Goal: Task Accomplishment & Management: Manage account settings

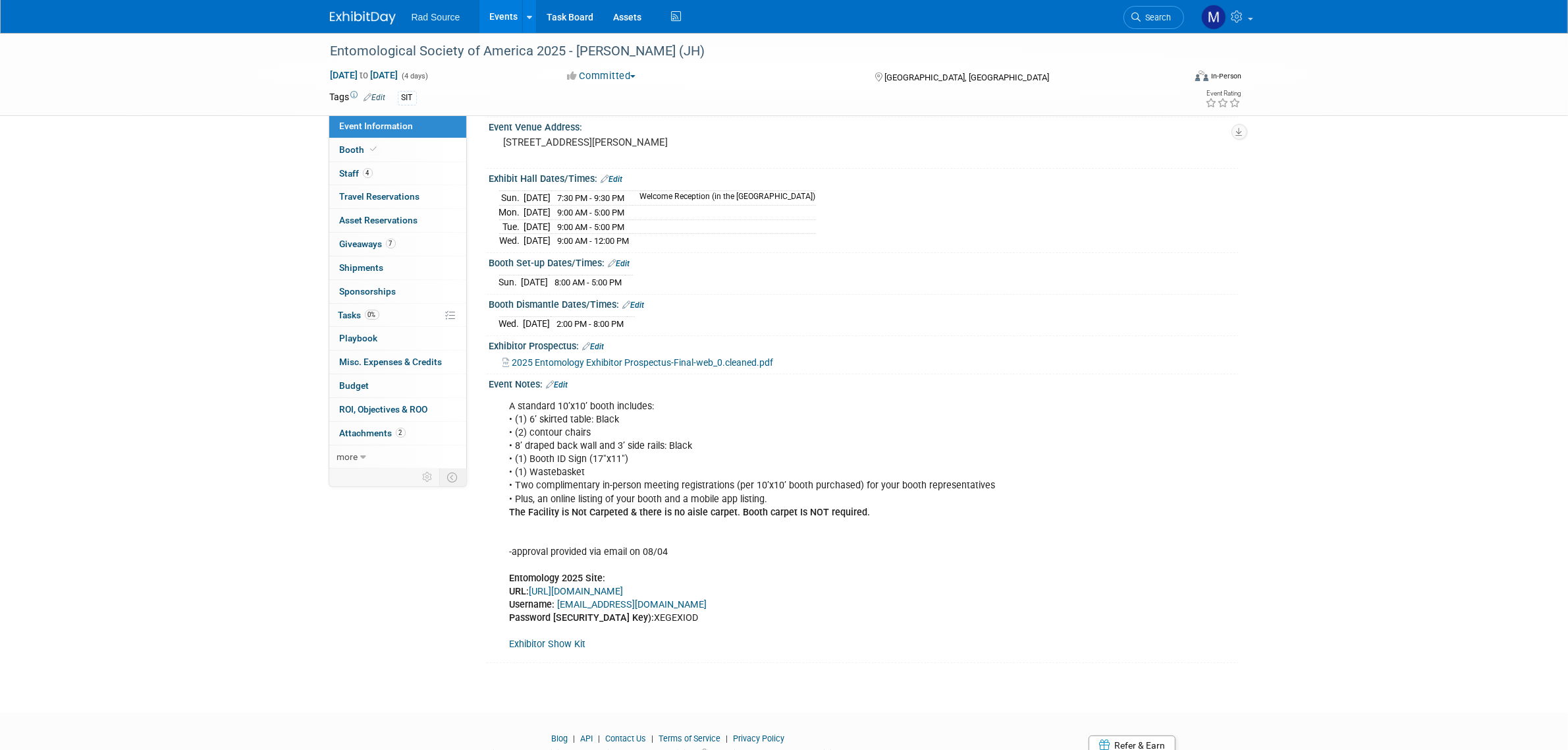
click at [362, 10] on link at bounding box center [371, 11] width 82 height 11
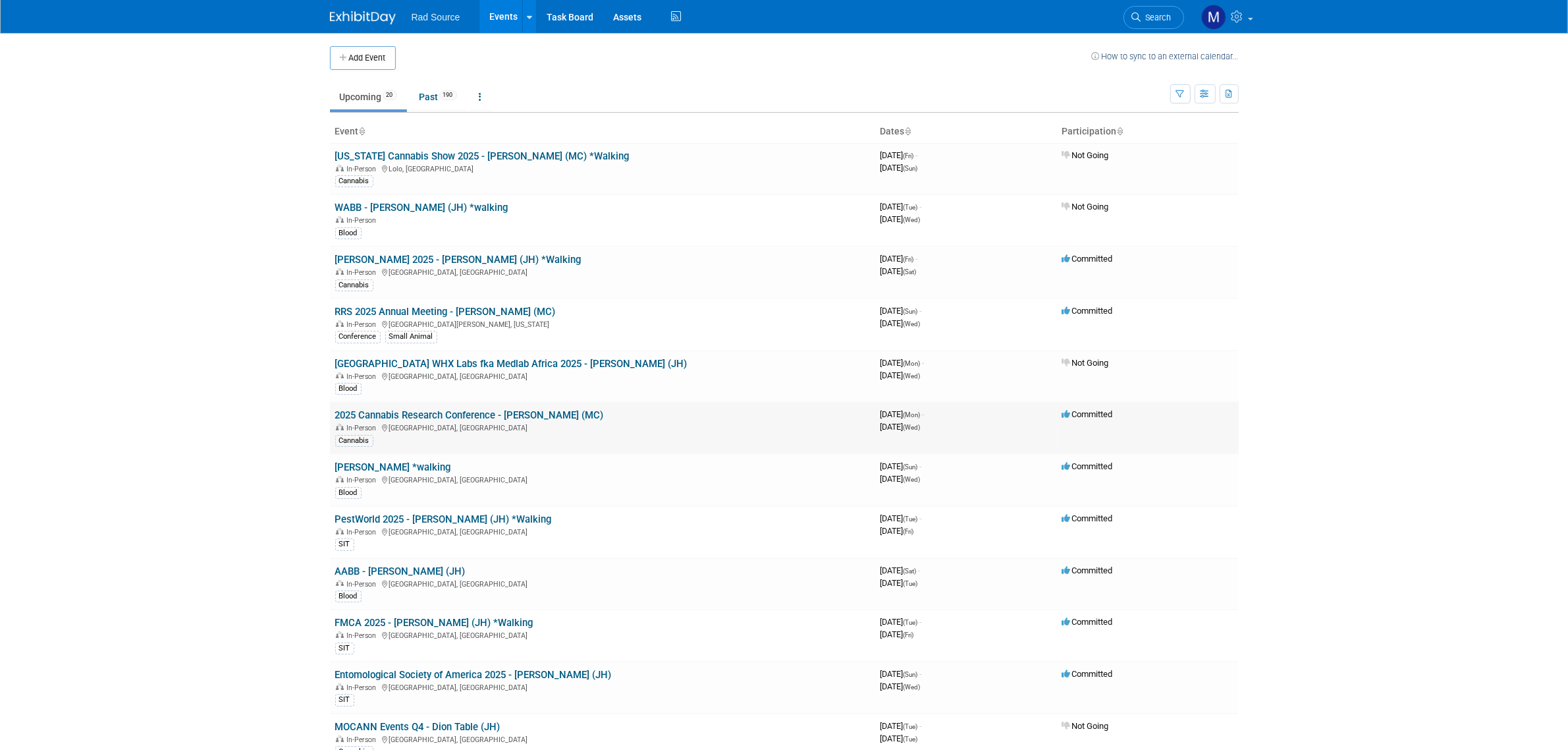
click at [532, 420] on link "2025 Cannabis Research Conference - [PERSON_NAME] (MC)" at bounding box center [470, 415] width 269 height 12
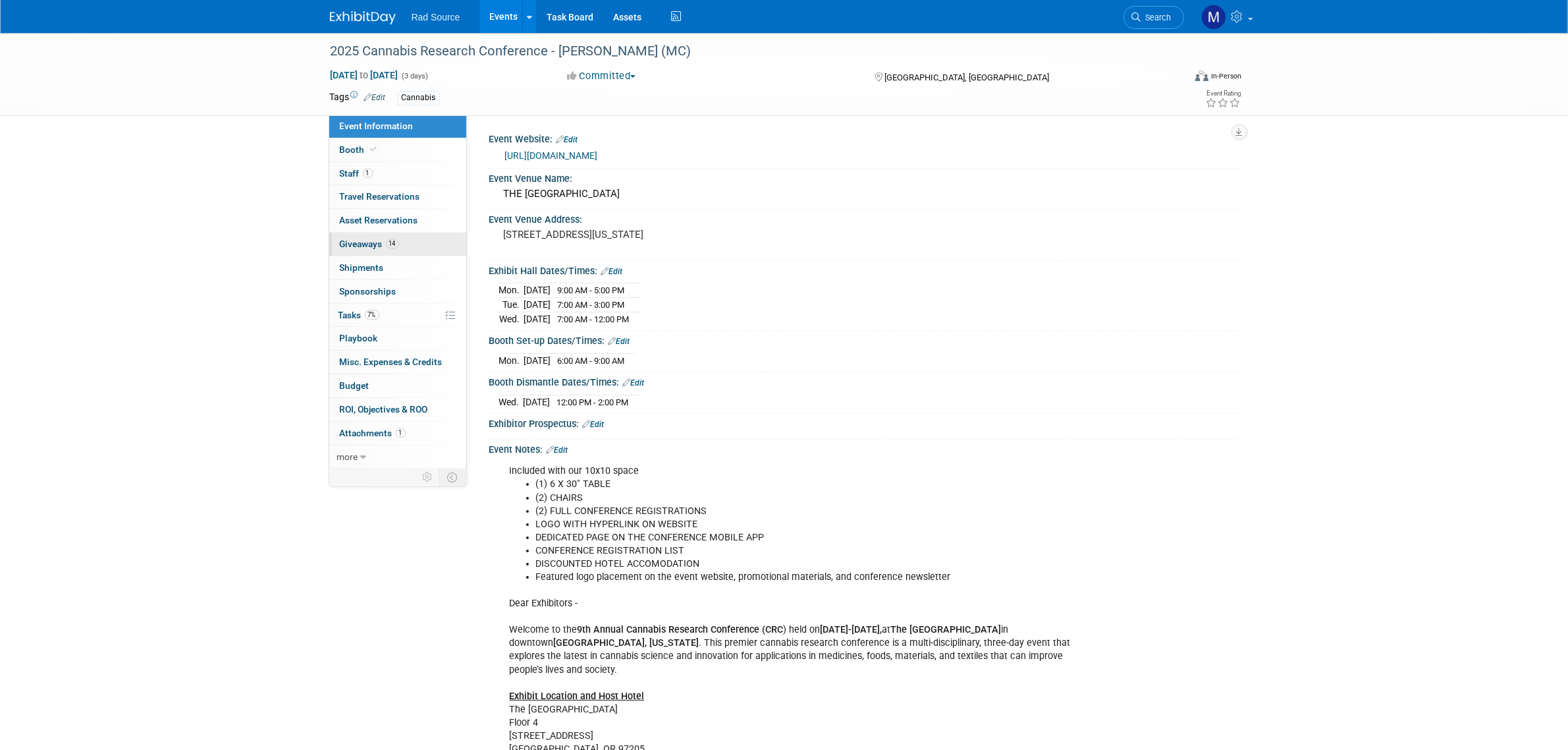
click at [377, 243] on span "Giveaways 14" at bounding box center [369, 243] width 59 height 11
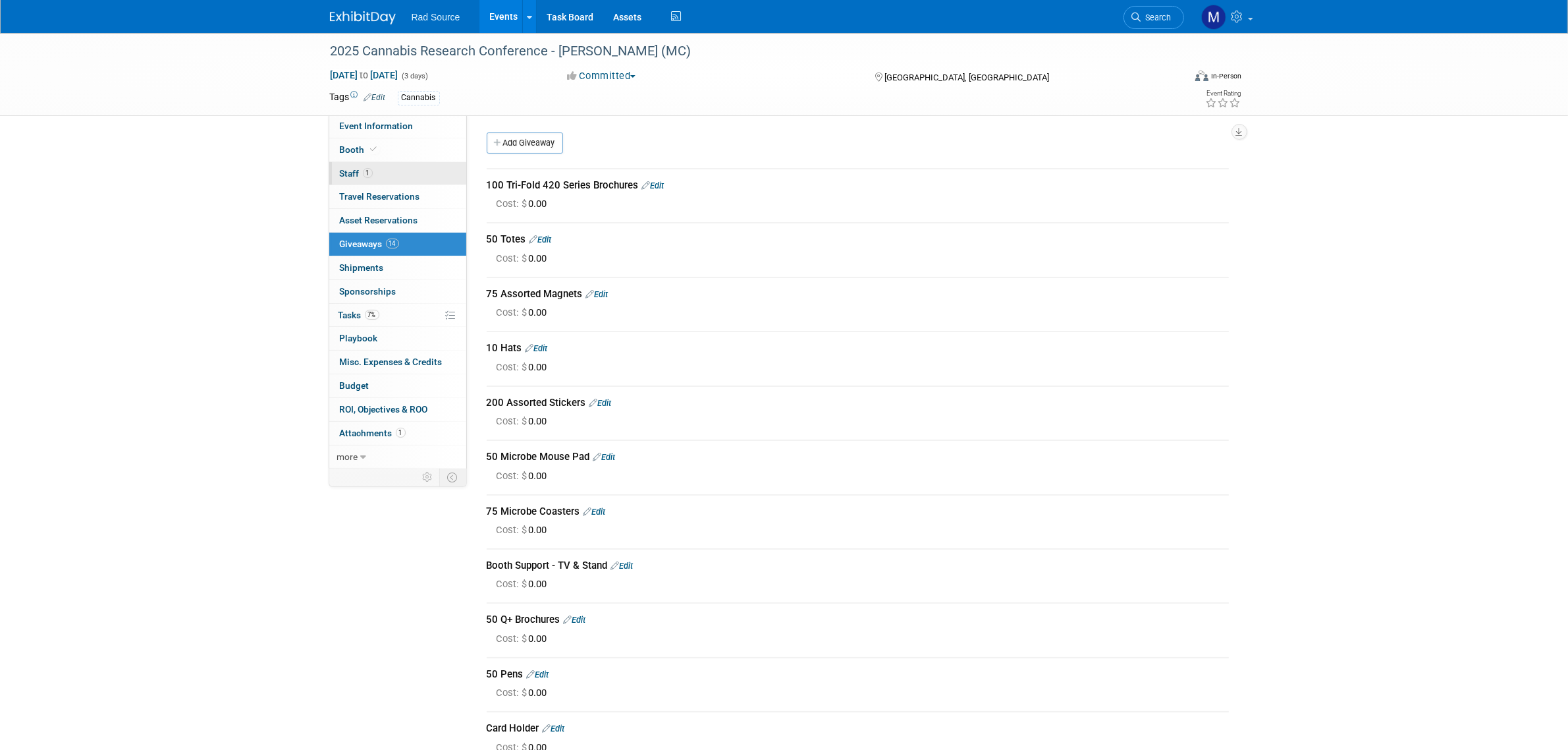
click at [401, 172] on link "1 Staff 1" at bounding box center [397, 173] width 137 height 23
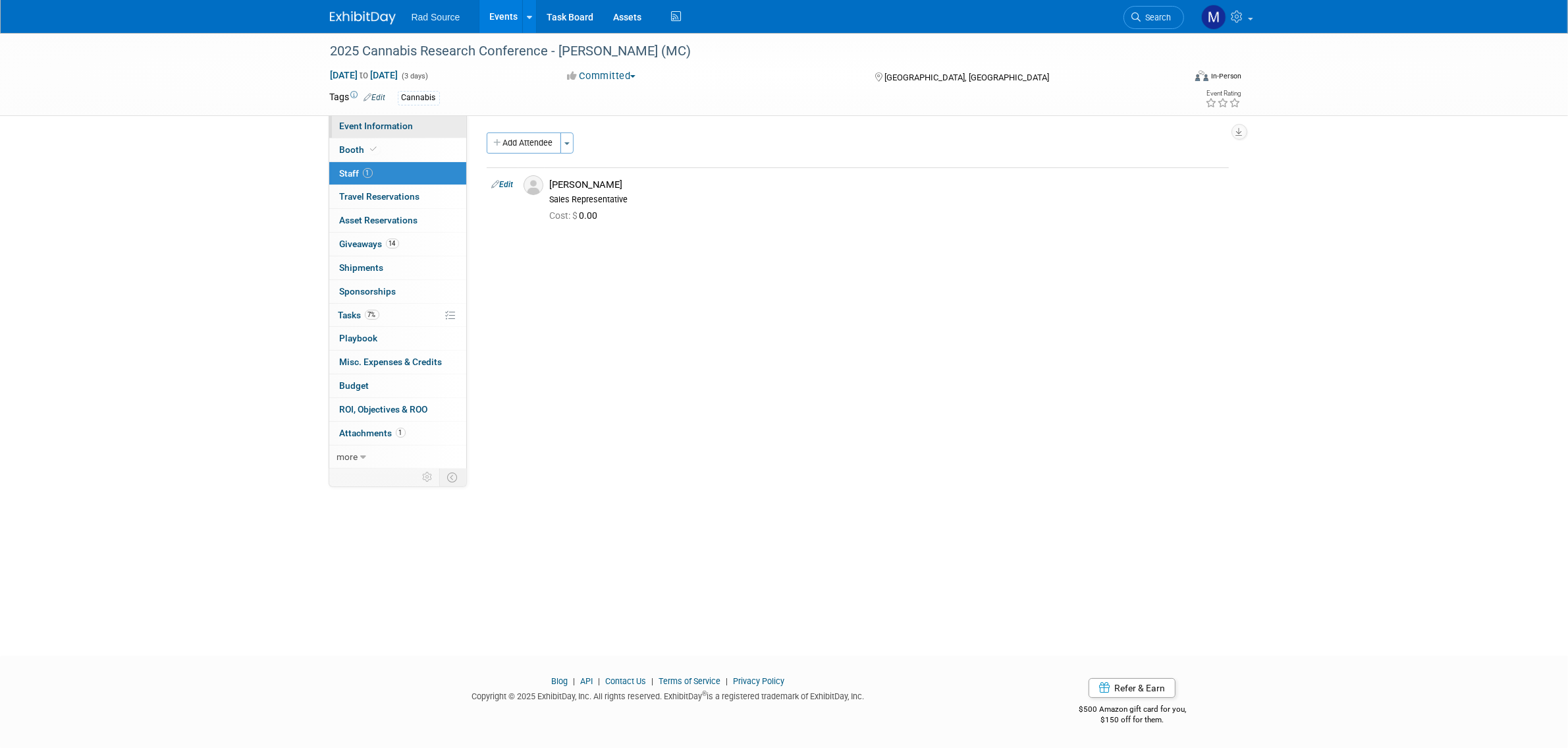
click at [423, 122] on link "Event Information" at bounding box center [397, 126] width 137 height 23
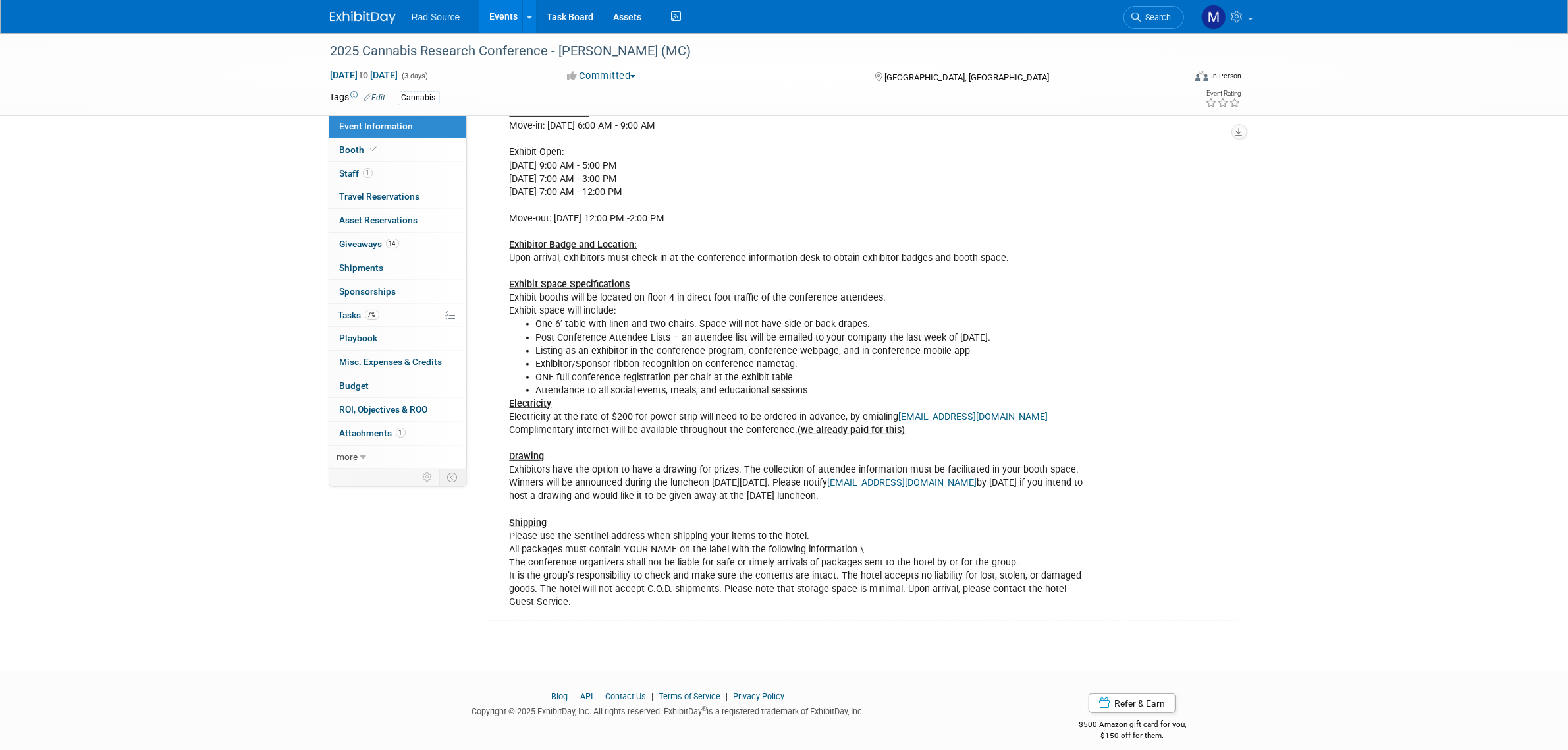
scroll to position [663, 0]
click at [356, 243] on span "Giveaways 14" at bounding box center [369, 243] width 59 height 11
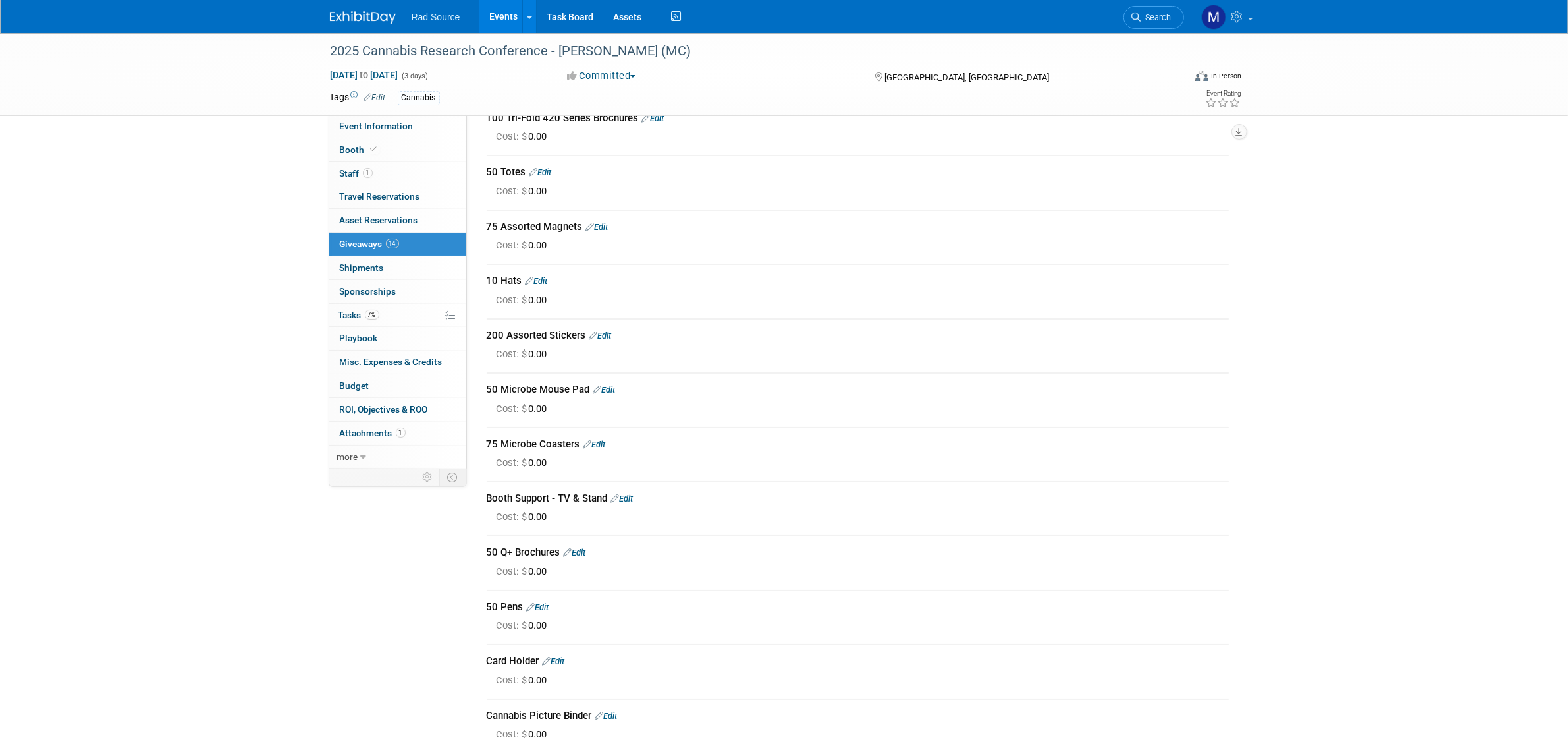
scroll to position [0, 0]
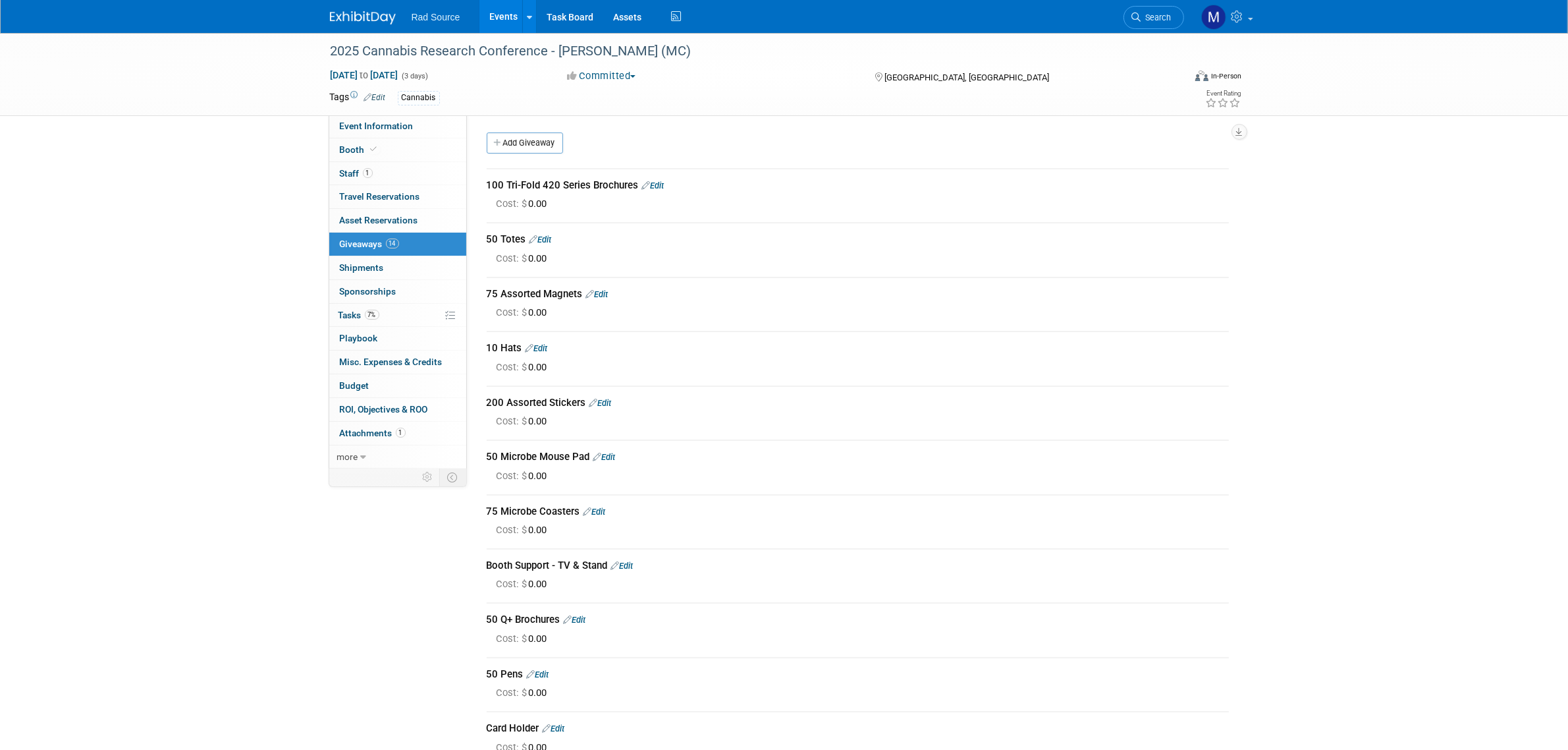
drag, startPoint x: 570, startPoint y: 517, endPoint x: 466, endPoint y: 136, distance: 394.9
click at [467, 136] on div "Event Website: Edit https://www.cannabisresearchconference.net/ Event Venue Nam…" at bounding box center [852, 293] width 771 height 357
copy div "100 Tri-Fold 420 Series Brochures Edit Cost: $ 0.00 50 Totes Edit Cost: $ 0.00 …"
click at [169, 502] on div "2025 Cannabis Research Conference - Jason (MC) Oct 6, 2025 to Oct 8, 2025 (3 da…" at bounding box center [784, 495] width 1568 height 923
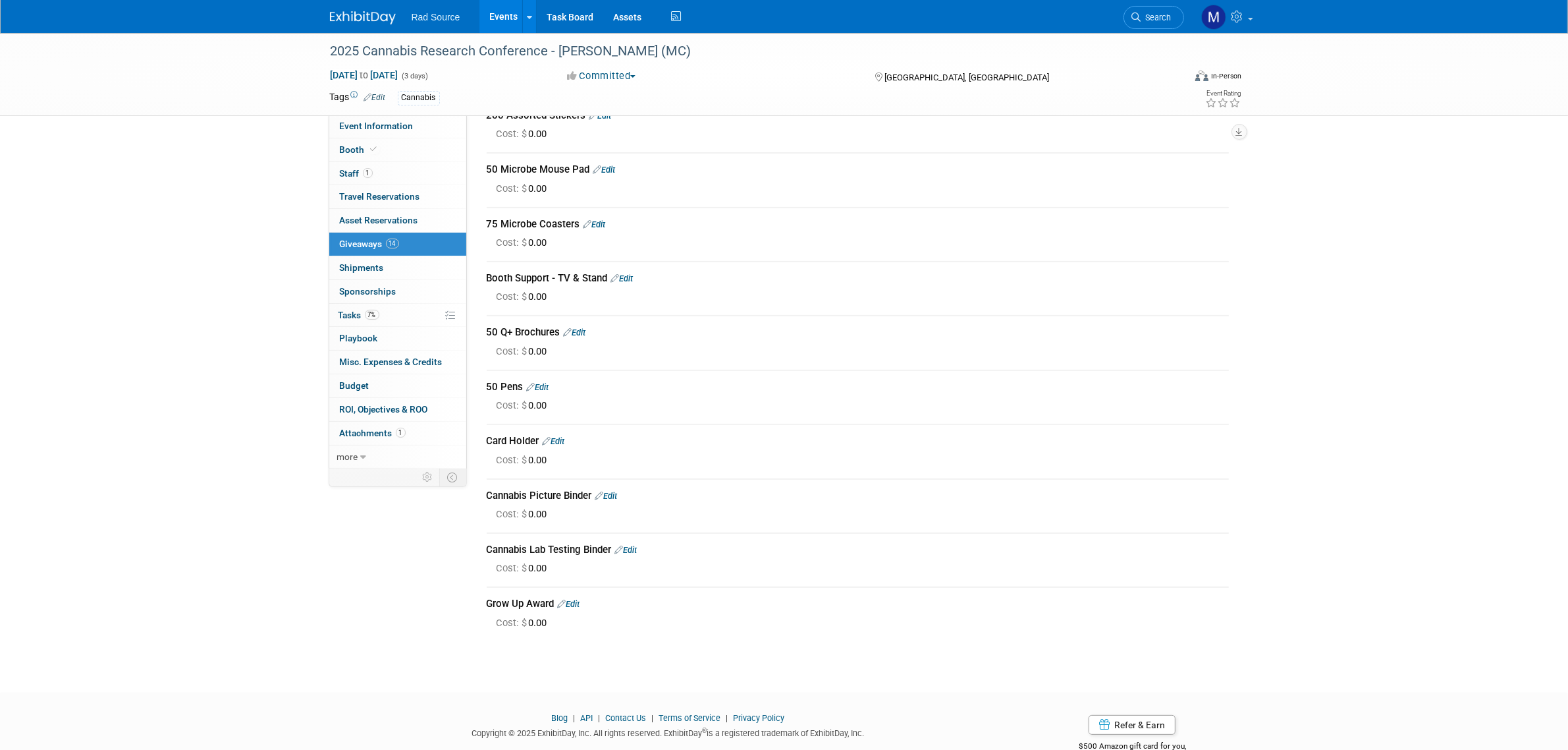
scroll to position [314, 0]
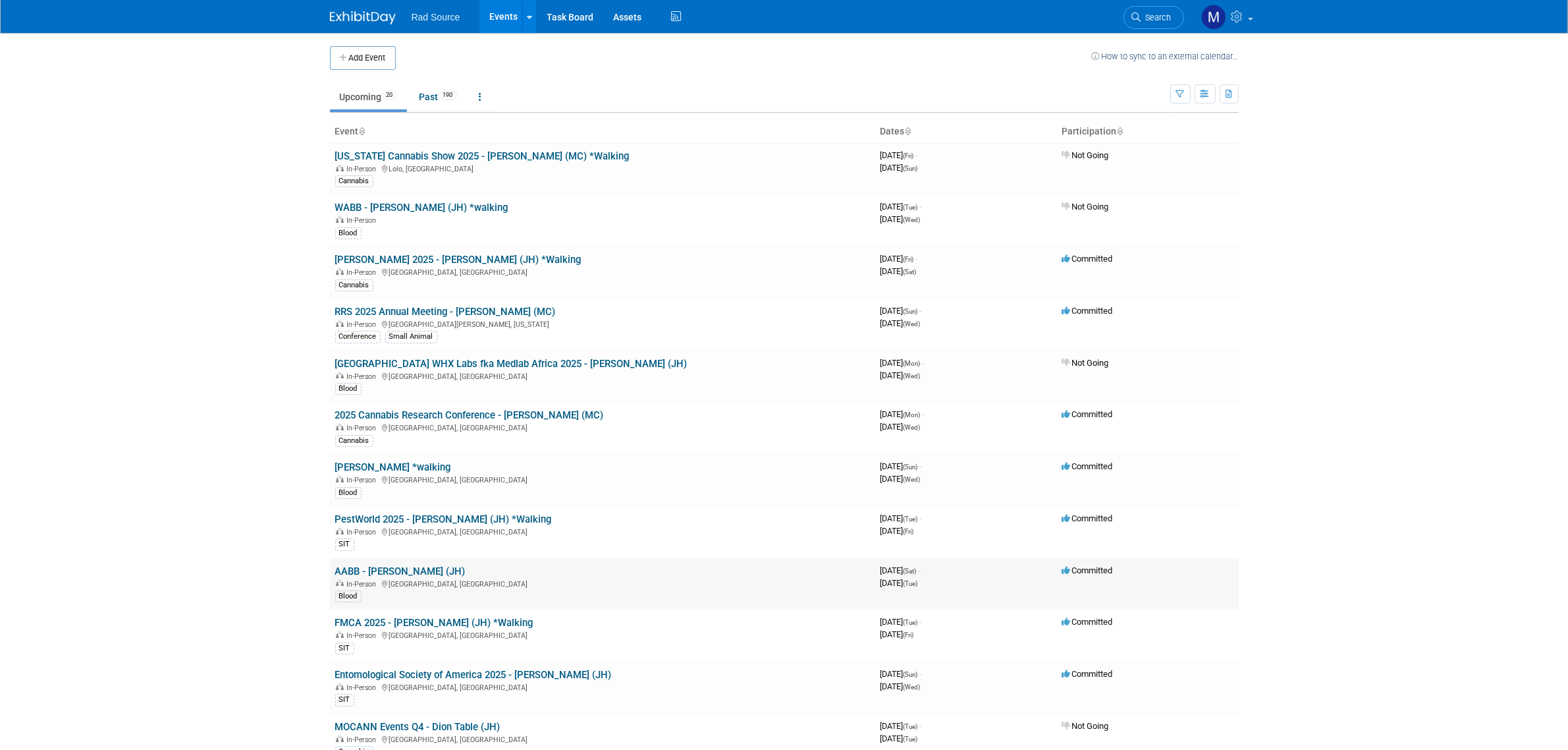
click at [428, 575] on link "AABB - [PERSON_NAME] (JH)" at bounding box center [400, 571] width 130 height 12
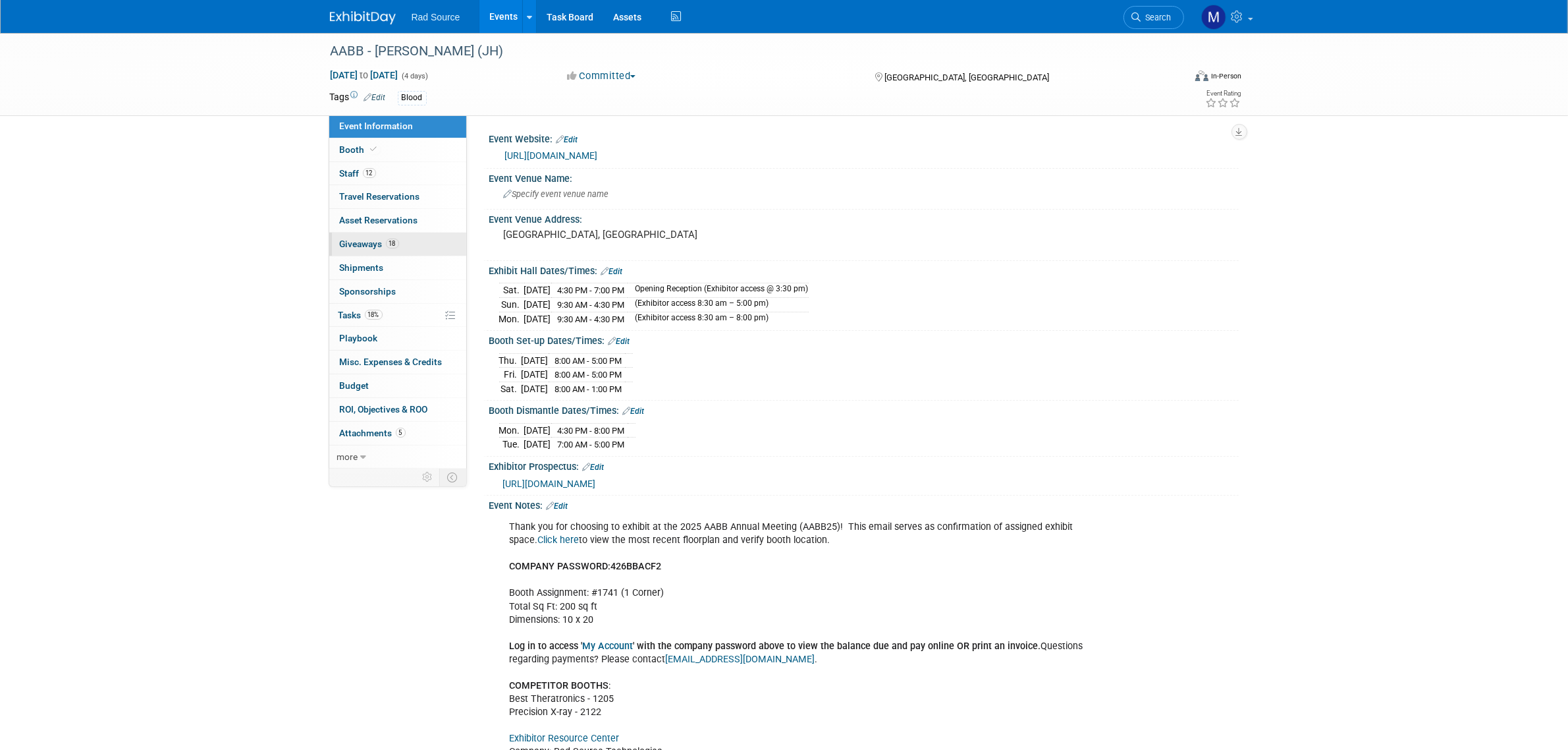
click at [375, 243] on span "Giveaways 18" at bounding box center [369, 243] width 59 height 11
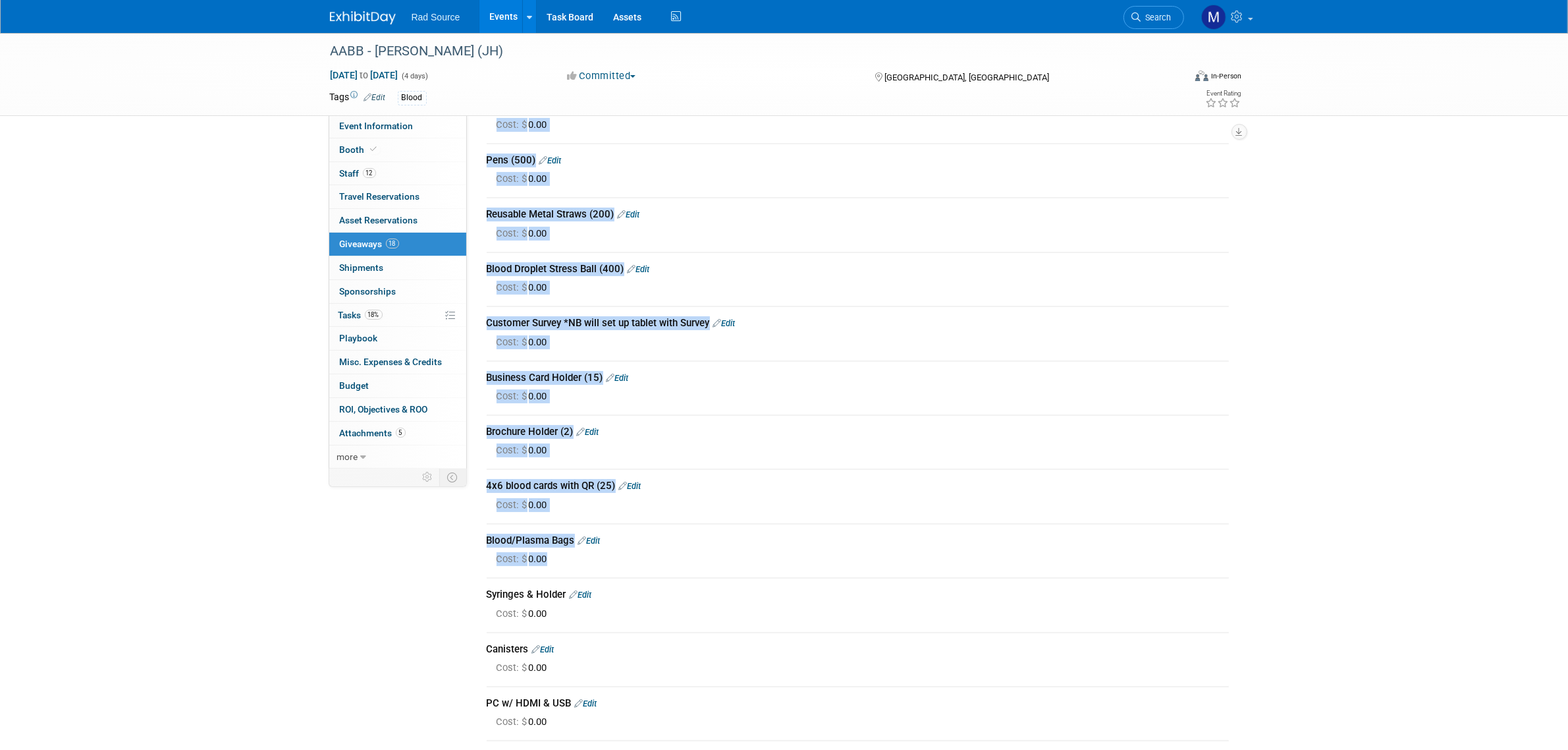
scroll to position [165, 0]
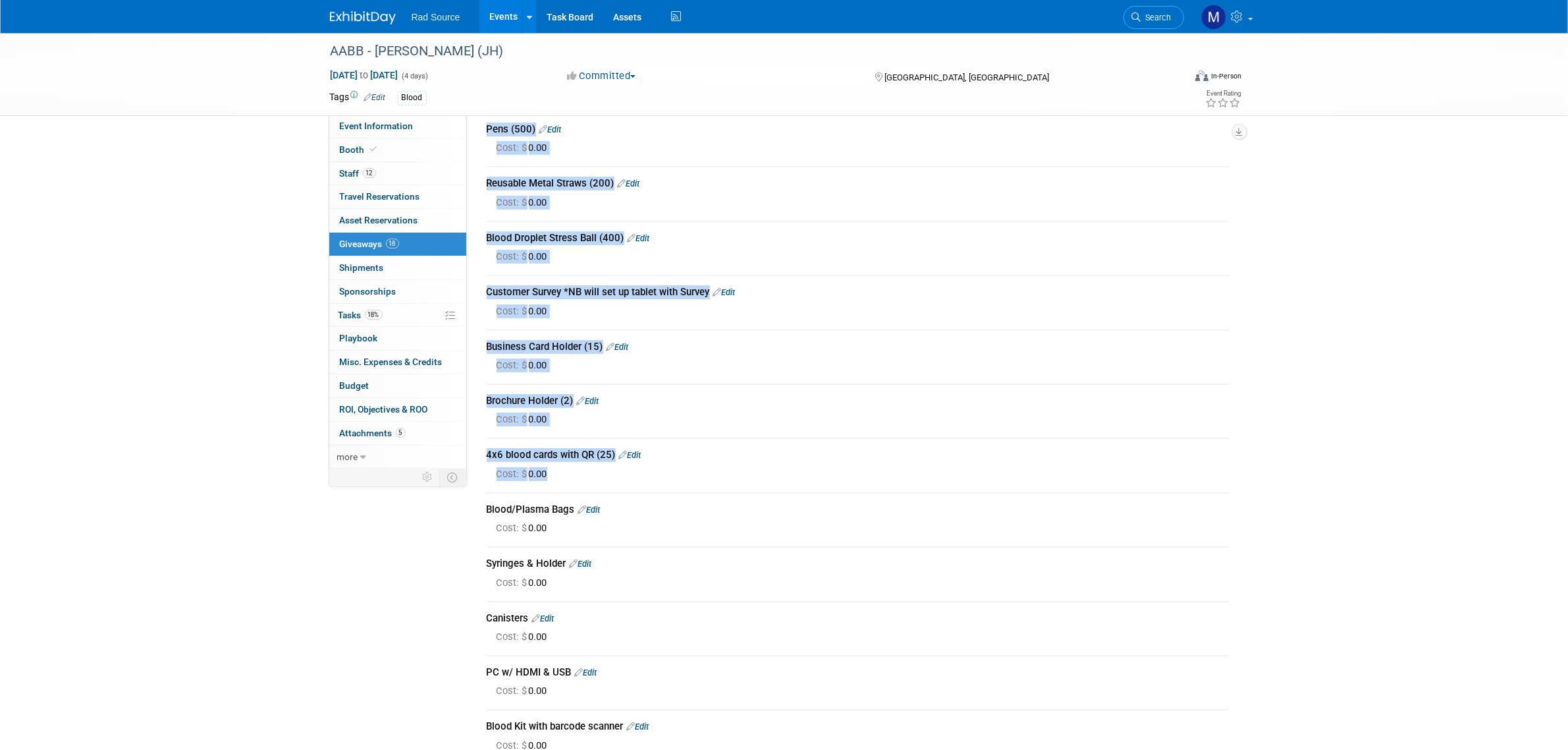
drag, startPoint x: 482, startPoint y: 178, endPoint x: 669, endPoint y: 463, distance: 340.9
click at [669, 463] on div "Brochures (300) Edit Cost: $ 0.00" at bounding box center [857, 506] width 761 height 1027
copy div "Brochures (300) Edit Cost: $ 0.00 Totes (50) Edit Cost: $ 0.00 Pens (500) Edit …"
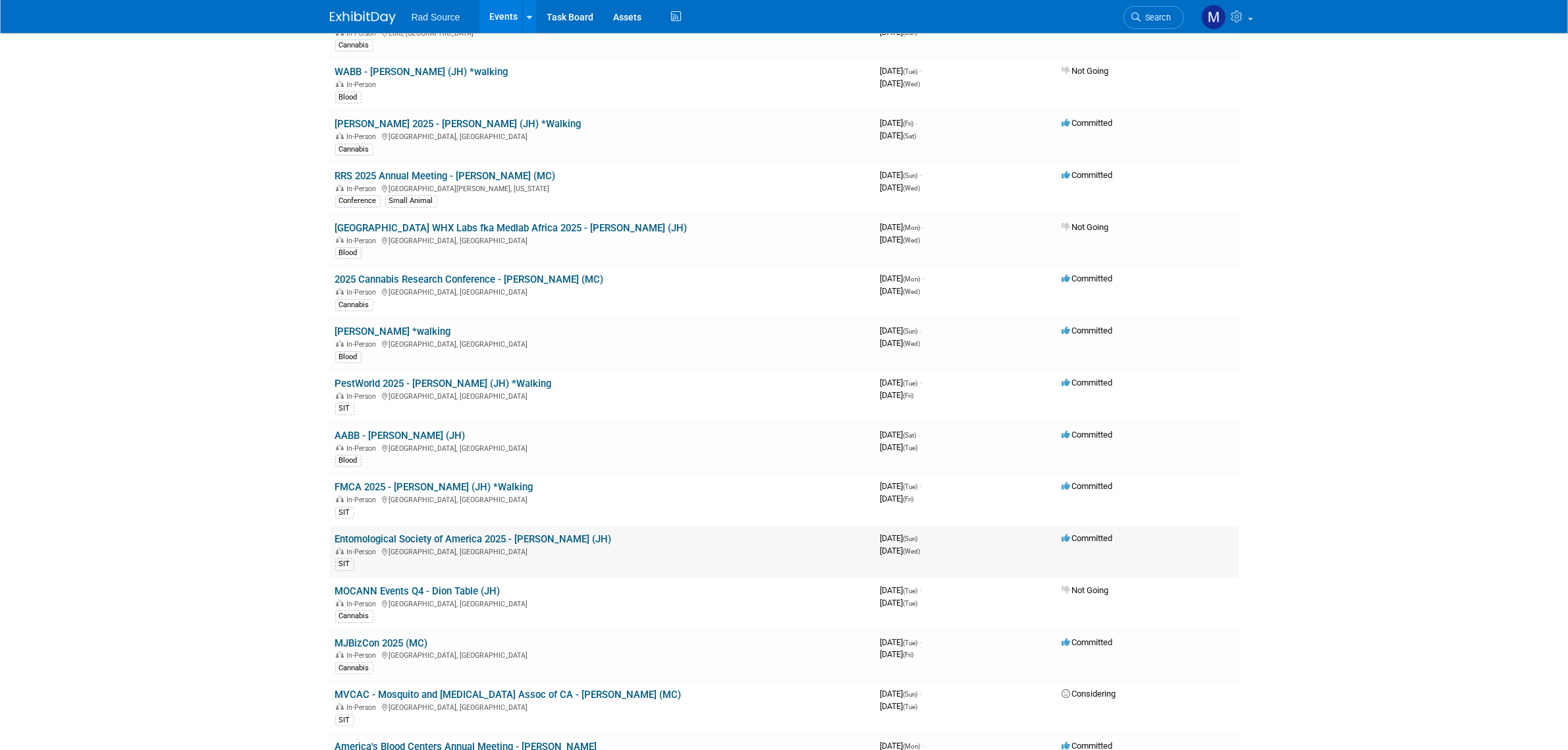
scroll to position [165, 0]
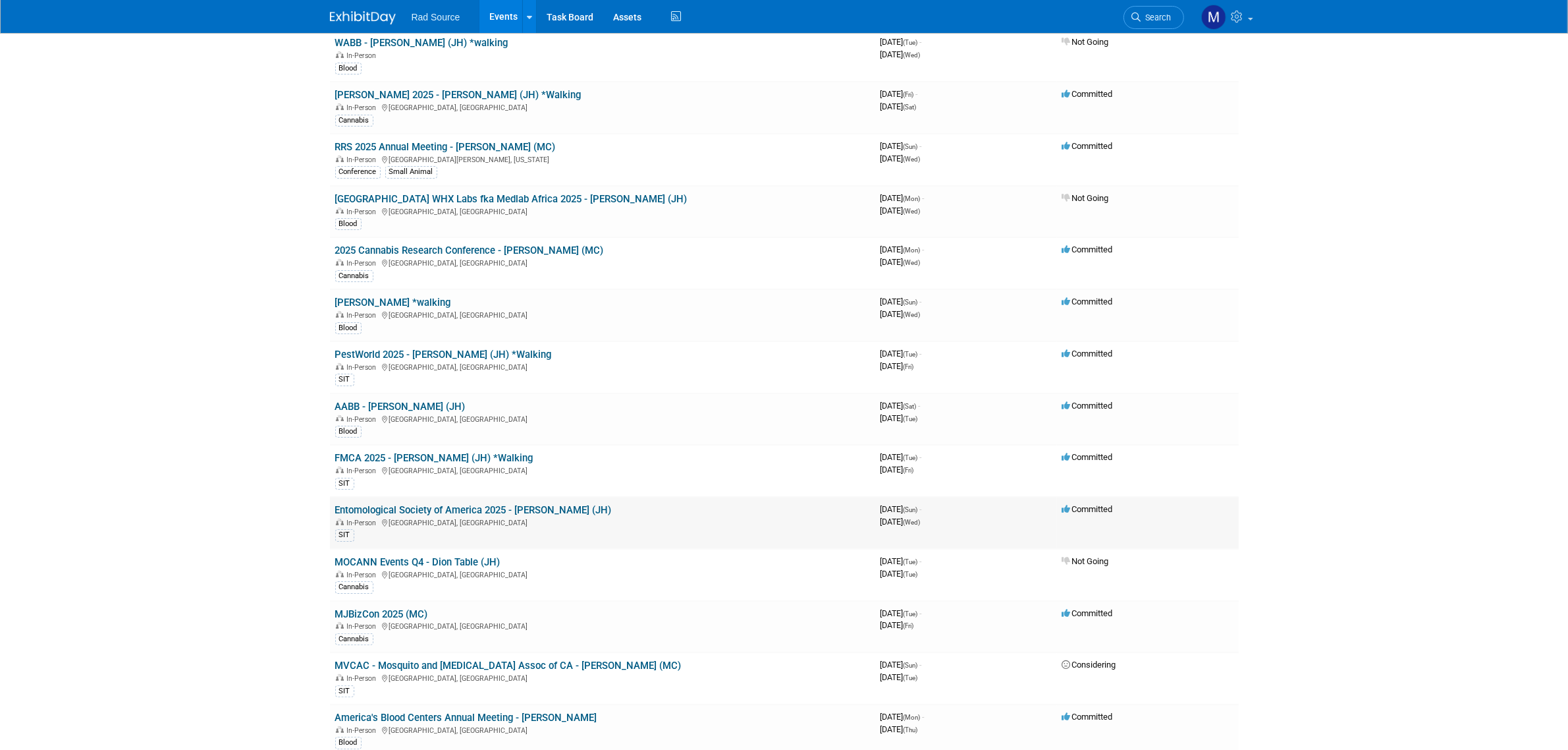
click at [535, 504] on link "Entomological Society of America 2025 - [PERSON_NAME] (JH)" at bounding box center [473, 509] width 276 height 12
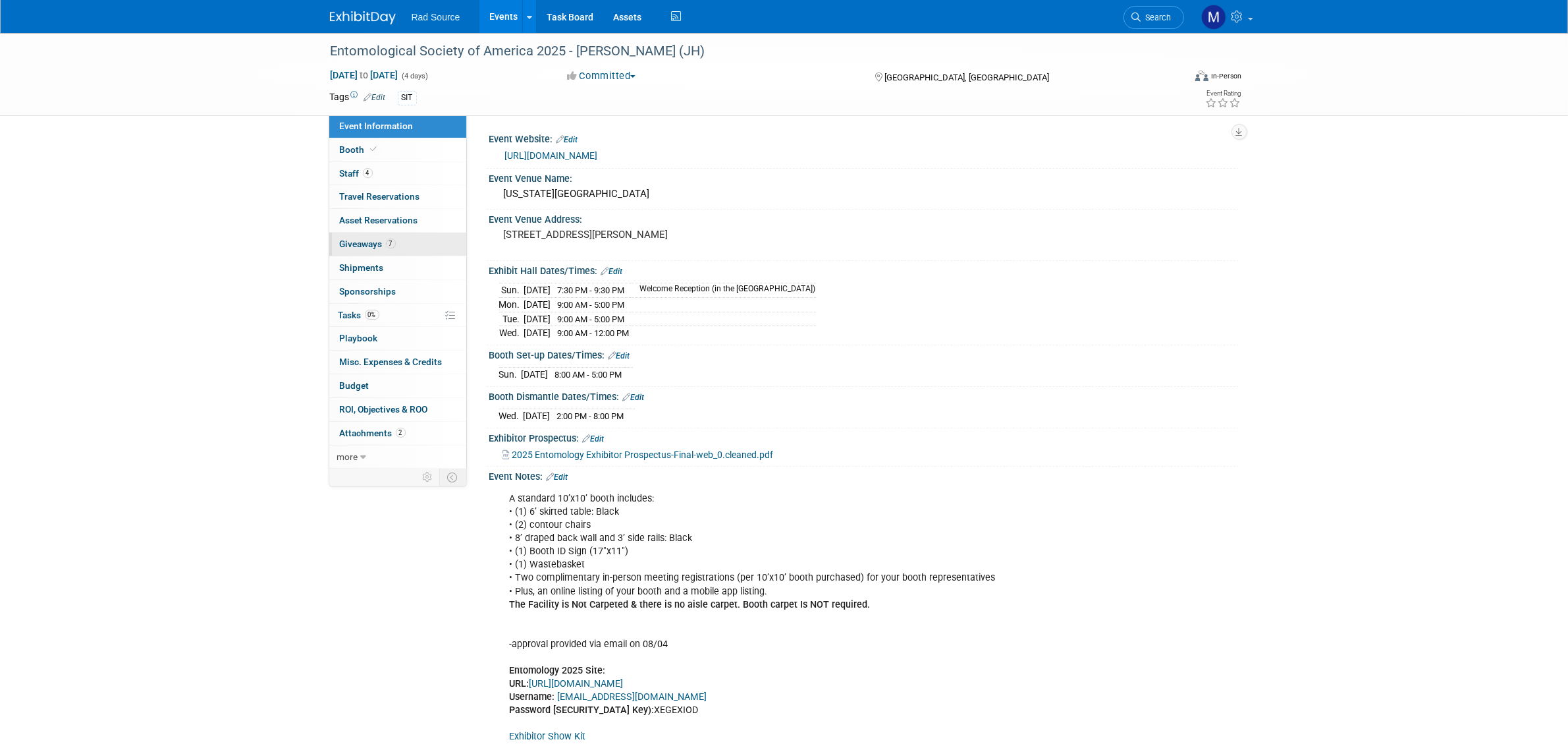
click at [421, 253] on link "7 Giveaways 7" at bounding box center [397, 244] width 137 height 23
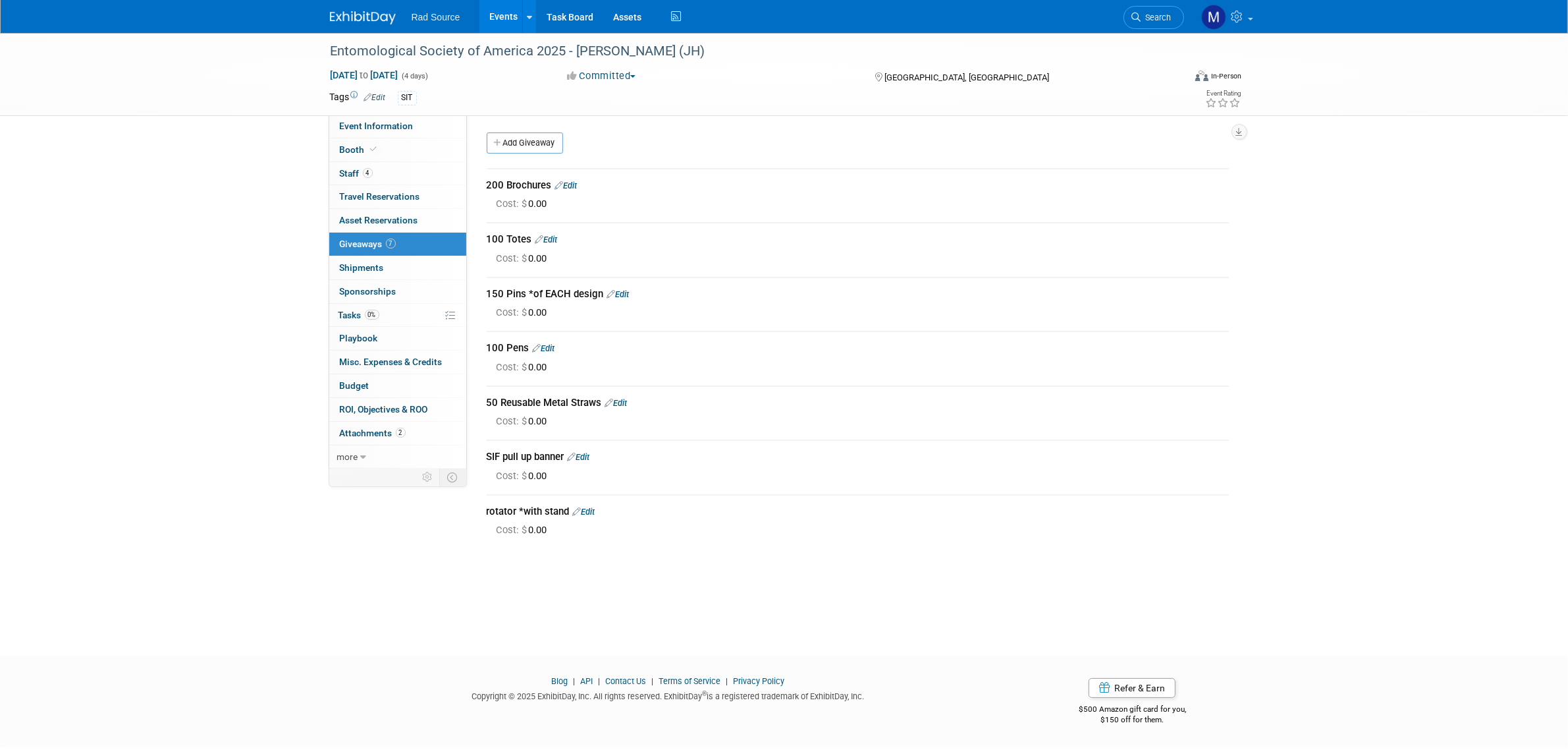
drag, startPoint x: 486, startPoint y: 182, endPoint x: 601, endPoint y: 399, distance: 245.6
click at [601, 399] on div "200 Brochures Edit Cost: $ 0.00 Edit" at bounding box center [857, 355] width 742 height 388
copy div "200 Brochures Edit Cost: $ 0.00 100 Totes Edit Cost: $ 0.00 150 Pins *of EACH d…"
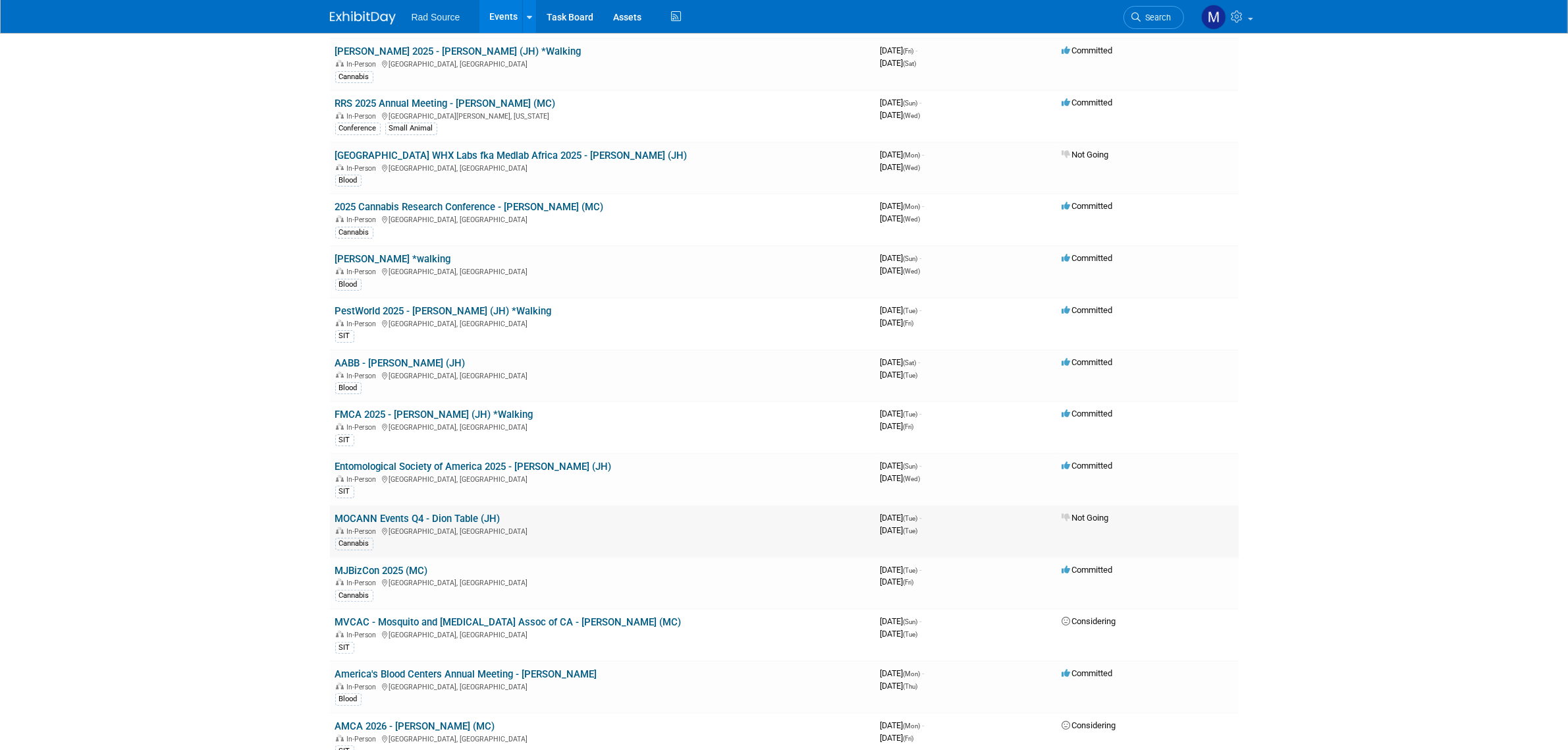
scroll to position [247, 0]
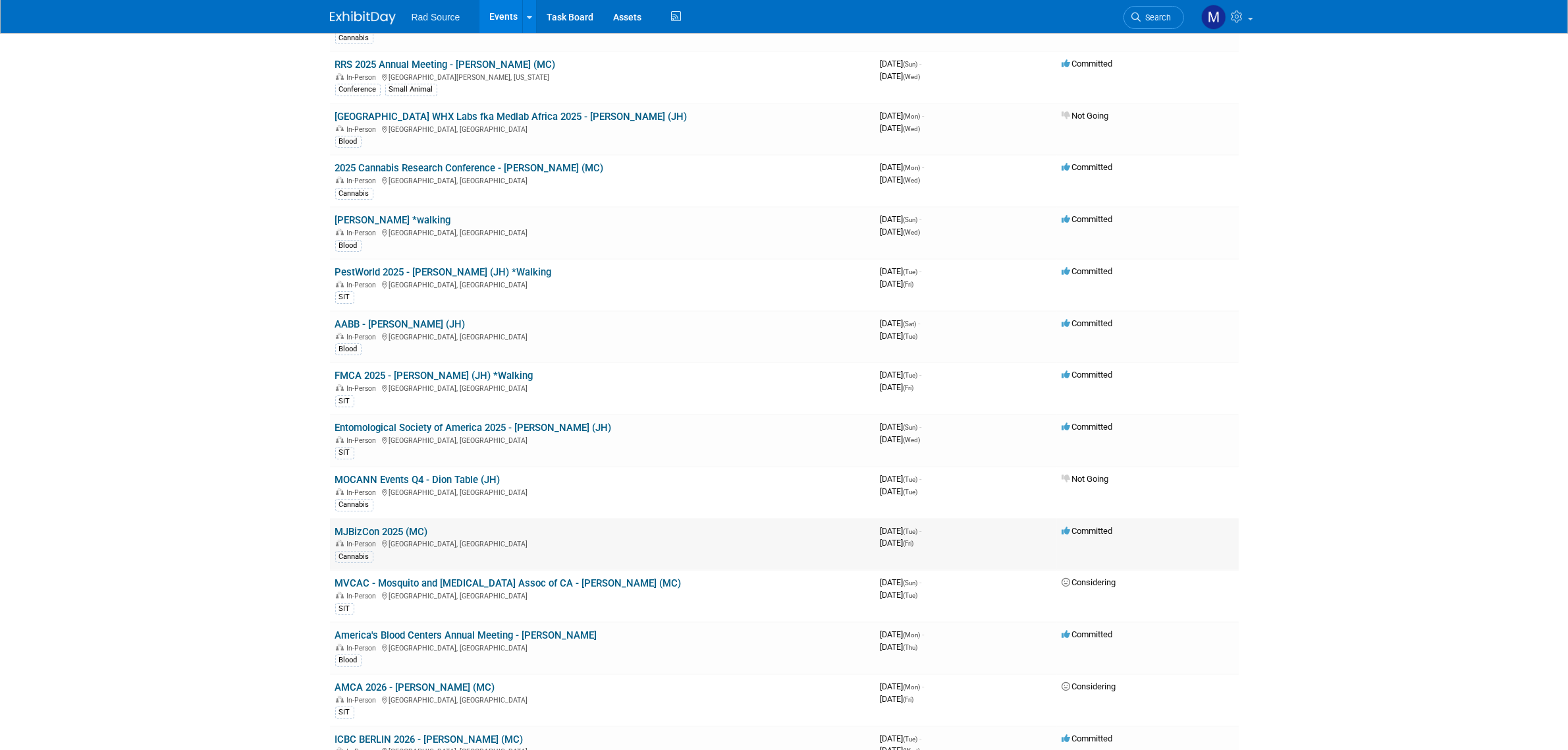
click at [413, 521] on td "MJBizCon 2025 (MC) In-Person [GEOGRAPHIC_DATA], [GEOGRAPHIC_DATA] Cannabis" at bounding box center [602, 545] width 545 height 52
click at [409, 528] on link "MJBizCon 2025 (MC)" at bounding box center [382, 531] width 93 height 12
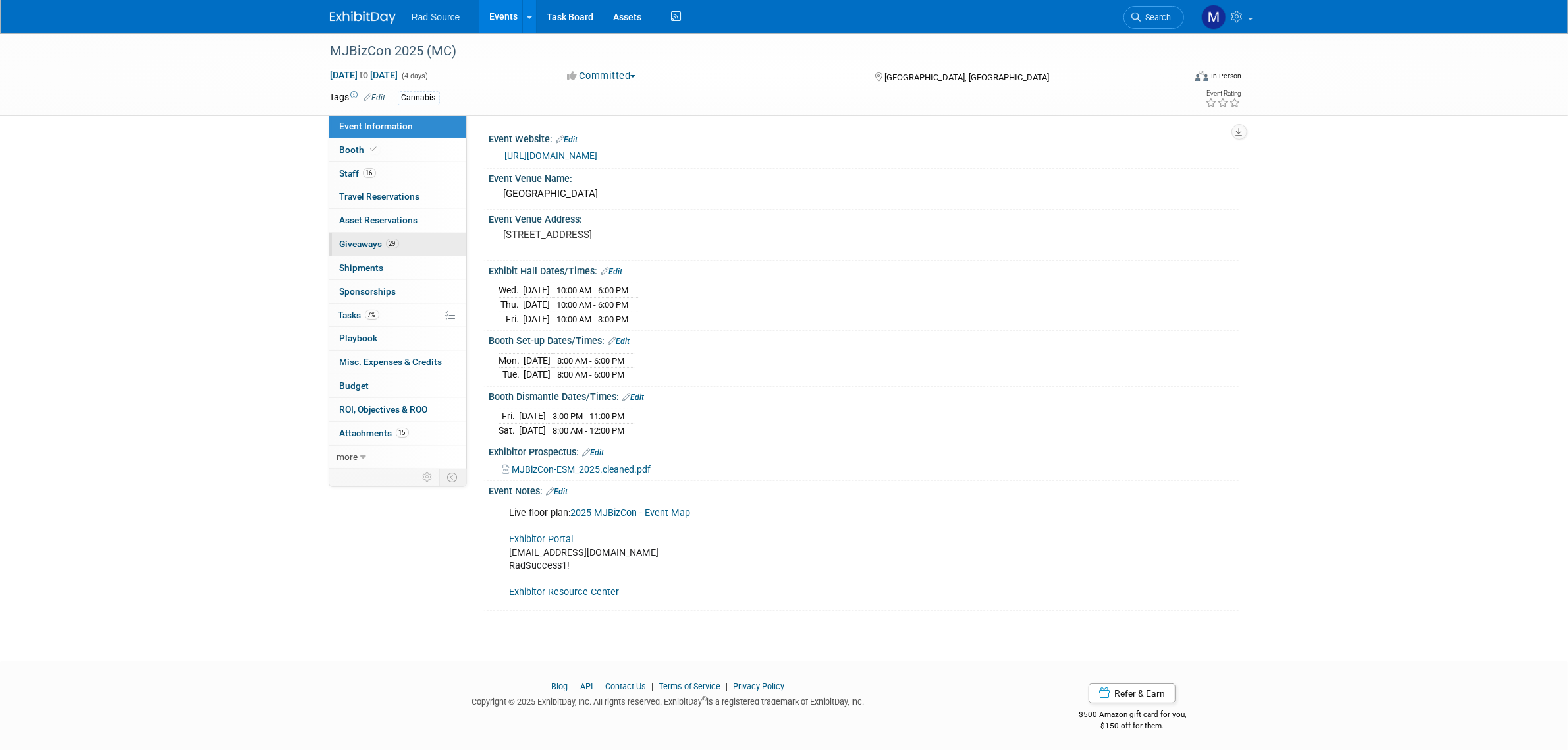
click at [419, 245] on link "29 Giveaways 29" at bounding box center [397, 244] width 137 height 23
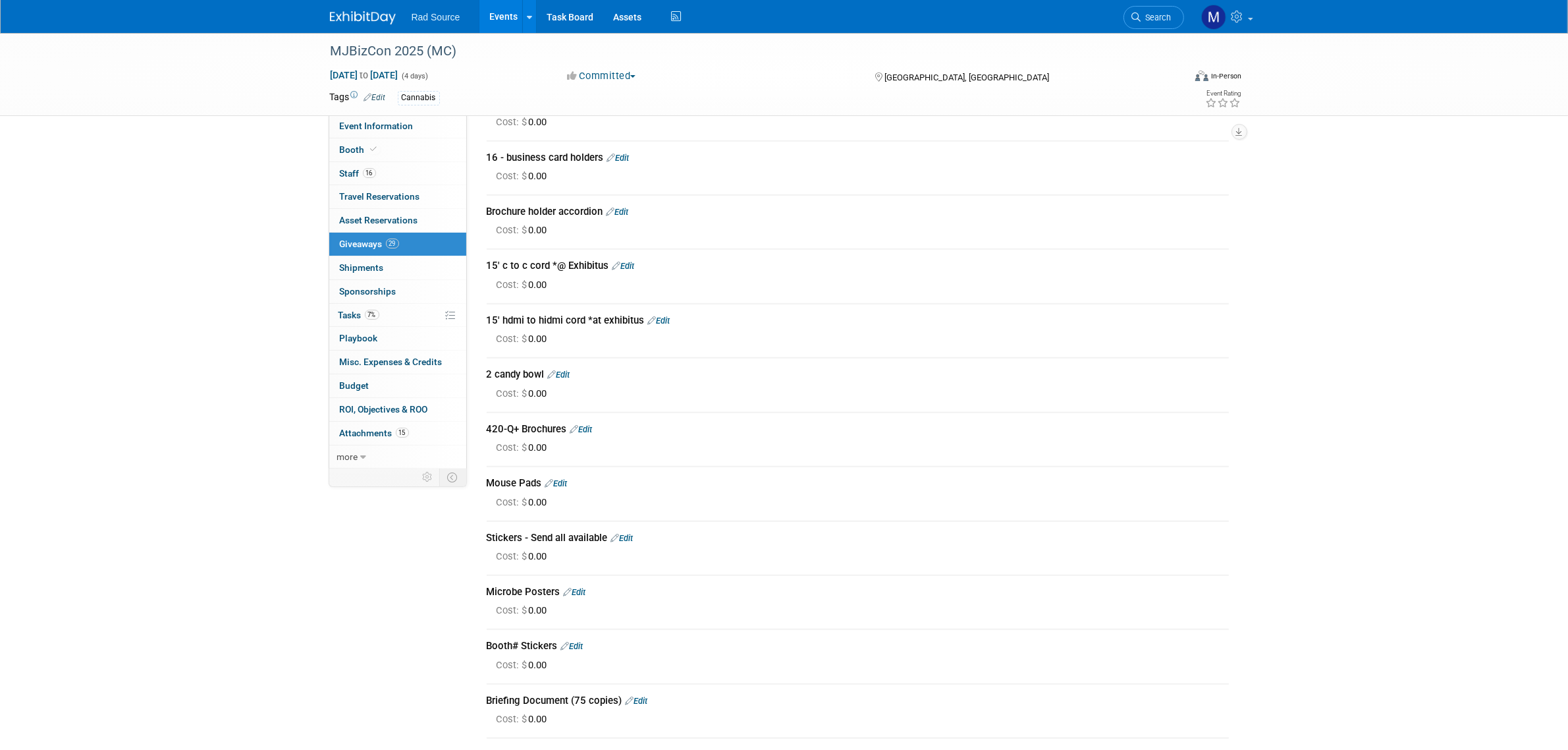
scroll to position [906, 0]
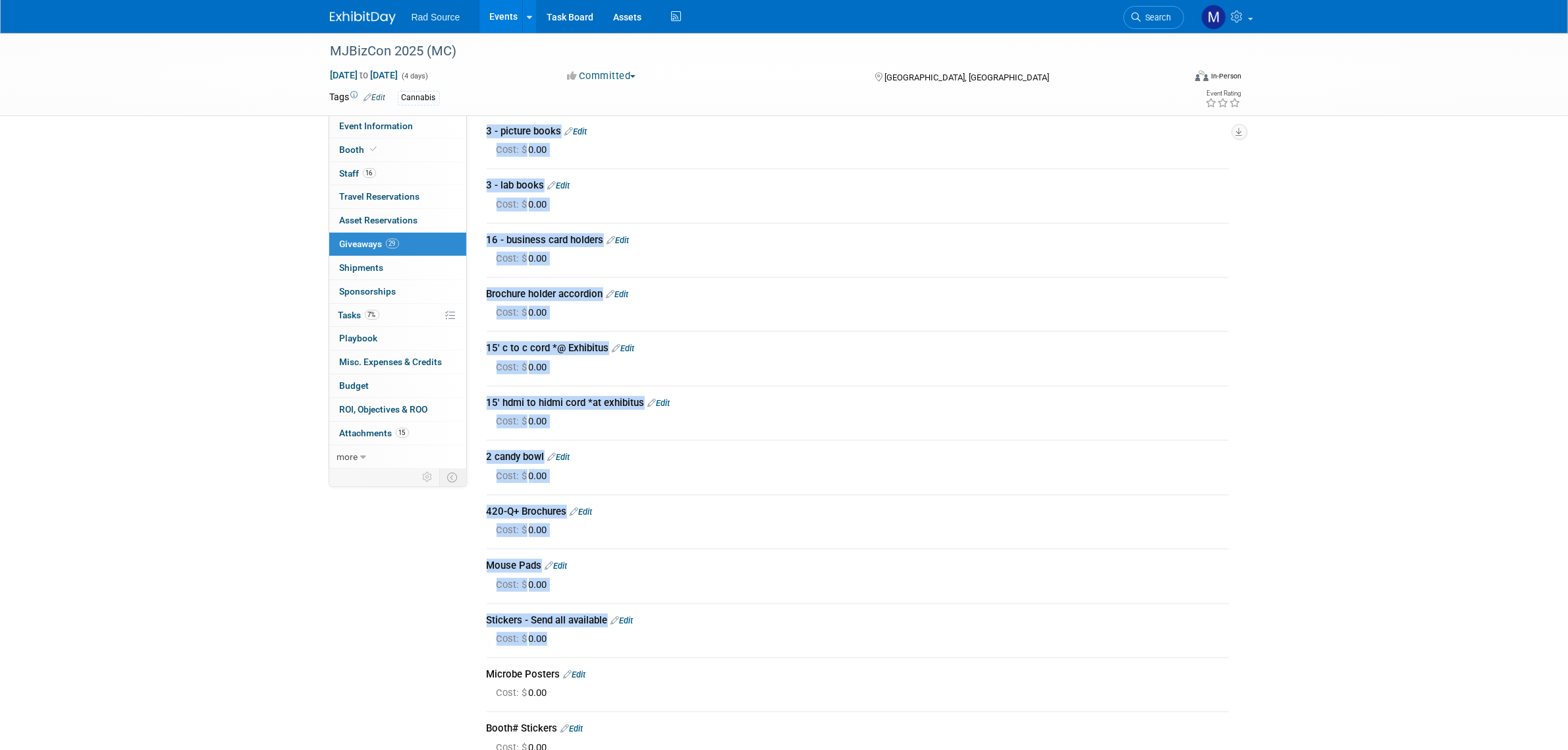
drag, startPoint x: 482, startPoint y: 331, endPoint x: 713, endPoint y: 620, distance: 370.0
click at [713, 620] on div "1 - Turkey Bag (booth support item) Edit Cost: $ 0.00 Edit Cost: $ 0.00 Edit" at bounding box center [857, 63] width 761 height 1625
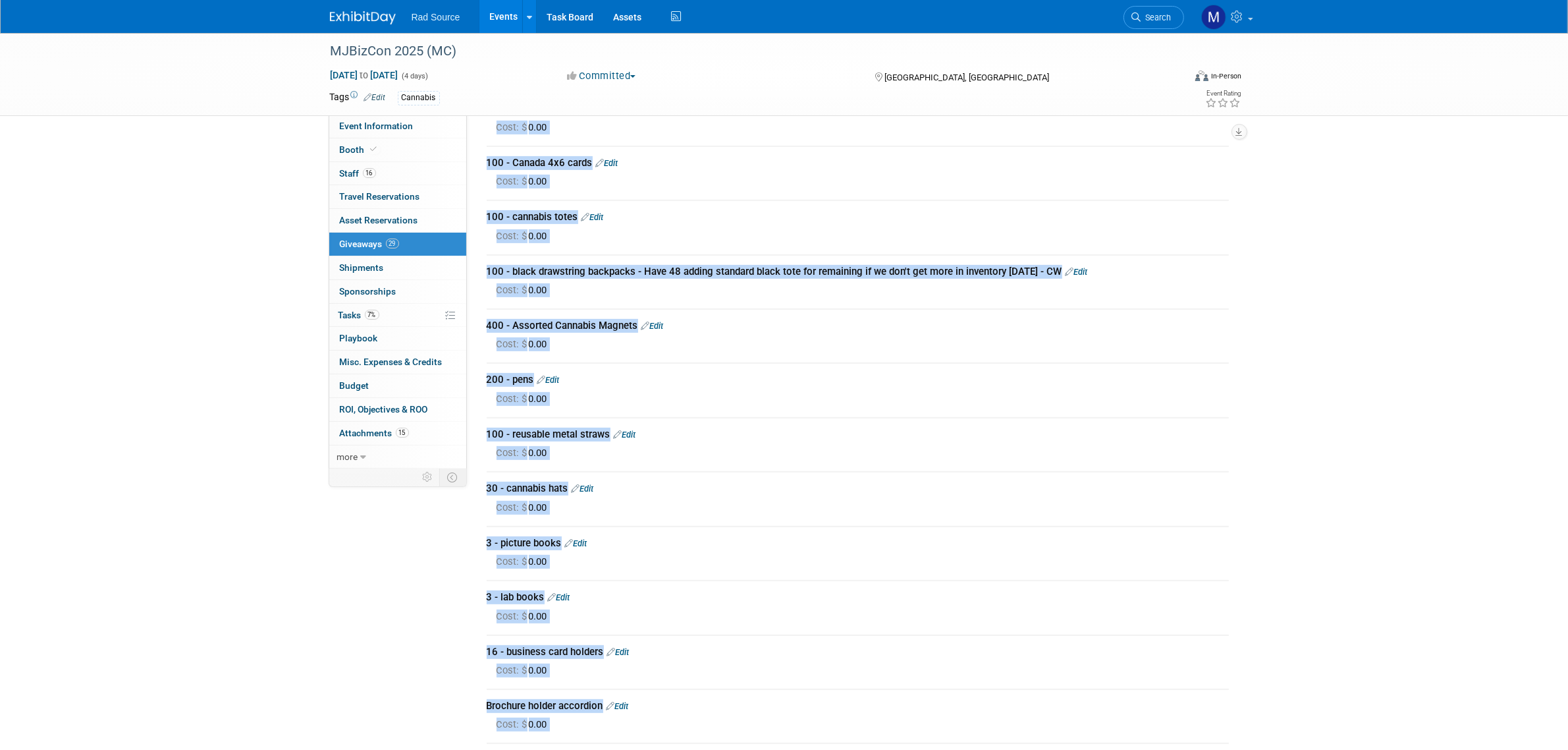
scroll to position [412, 0]
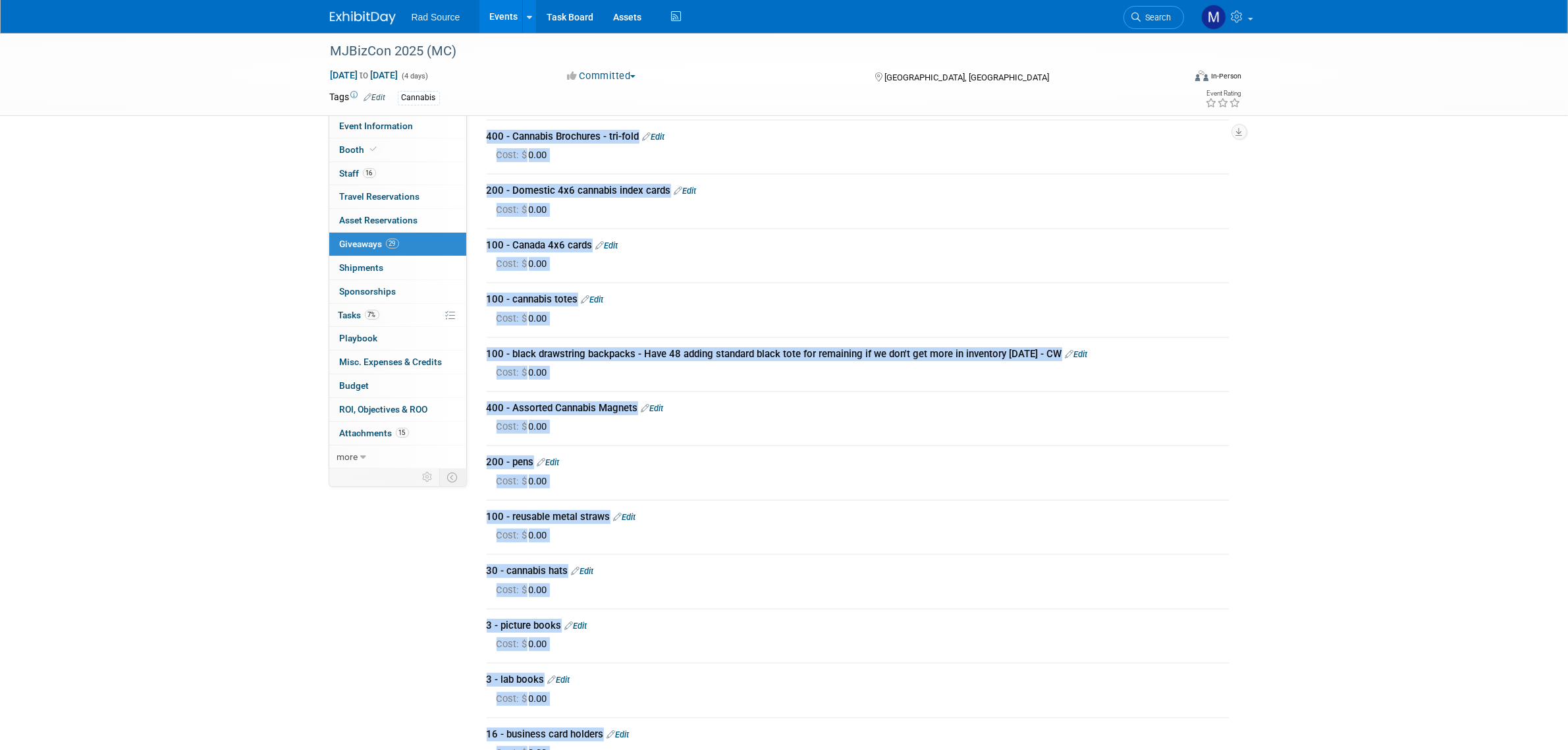
copy div "300 - Hack Sacks - We have 179 in stock to send CW 10/22/24 Edit Cost: $ 0.00 2…"
click at [1414, 439] on div "MJBizCon 2025 (MC) Dec 2, 2025 to Dec 5, 2025 (4 days) Dec 2, 2025 to Dec 5, 20…" at bounding box center [784, 509] width 1568 height 1775
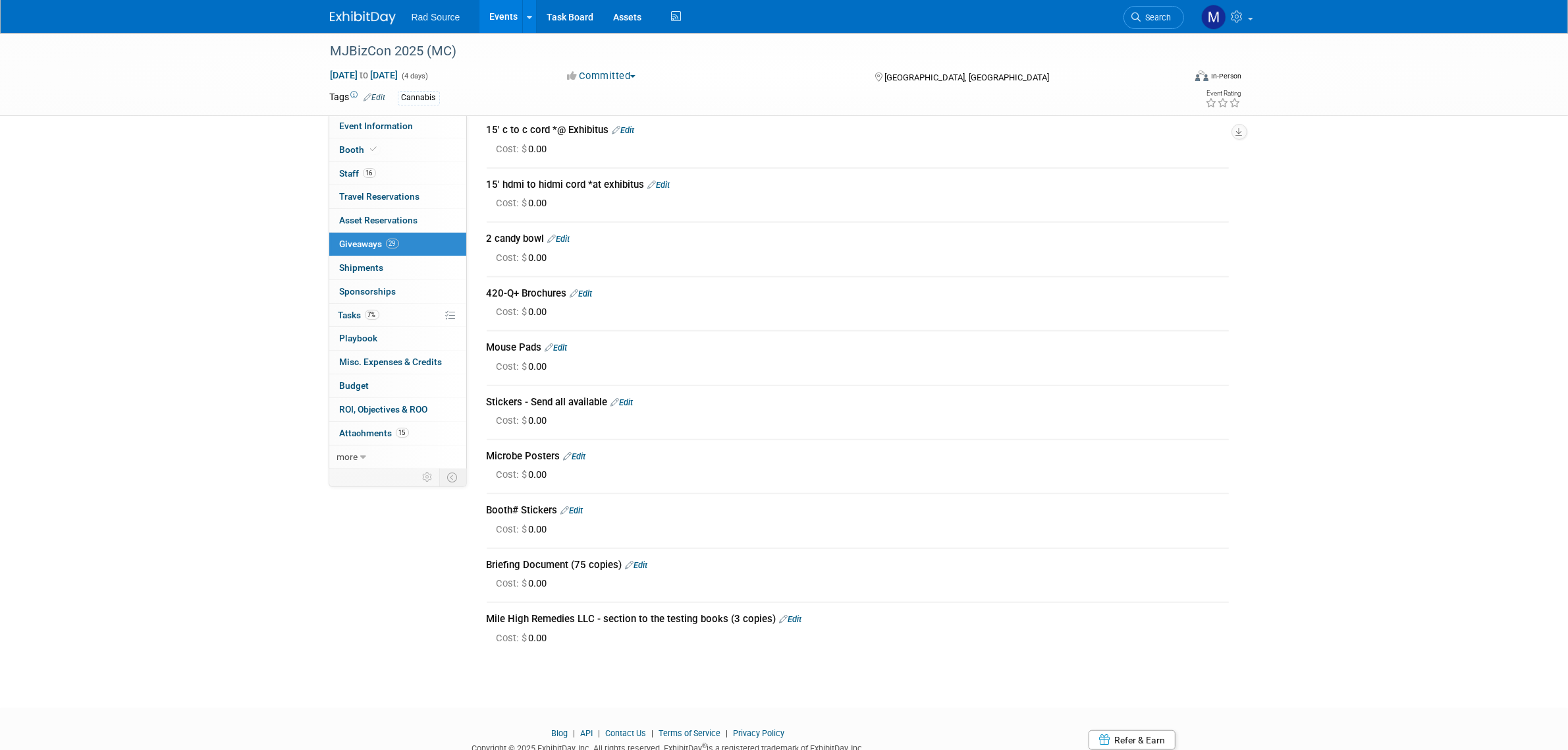
scroll to position [1153, 0]
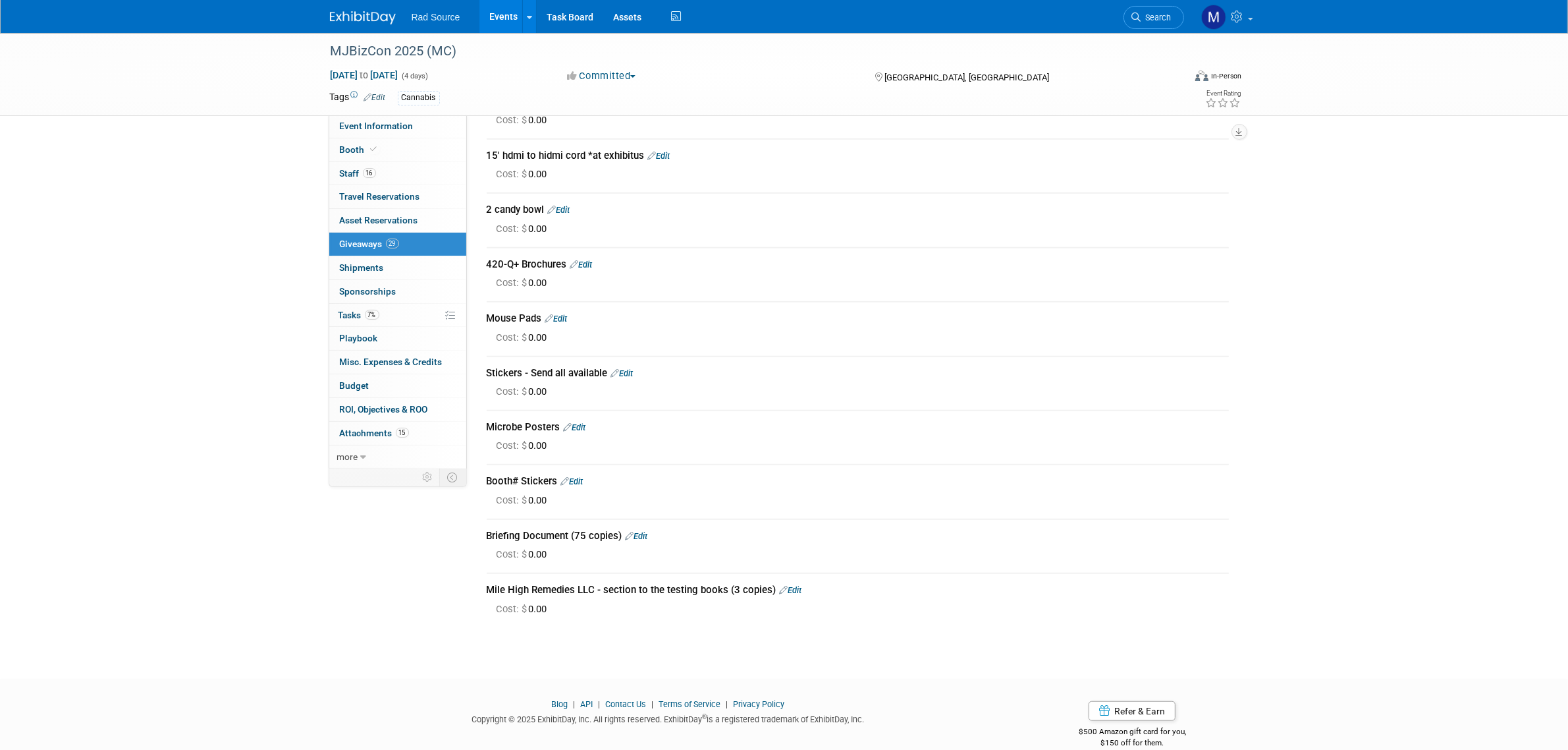
click at [340, 12] on img at bounding box center [363, 18] width 66 height 13
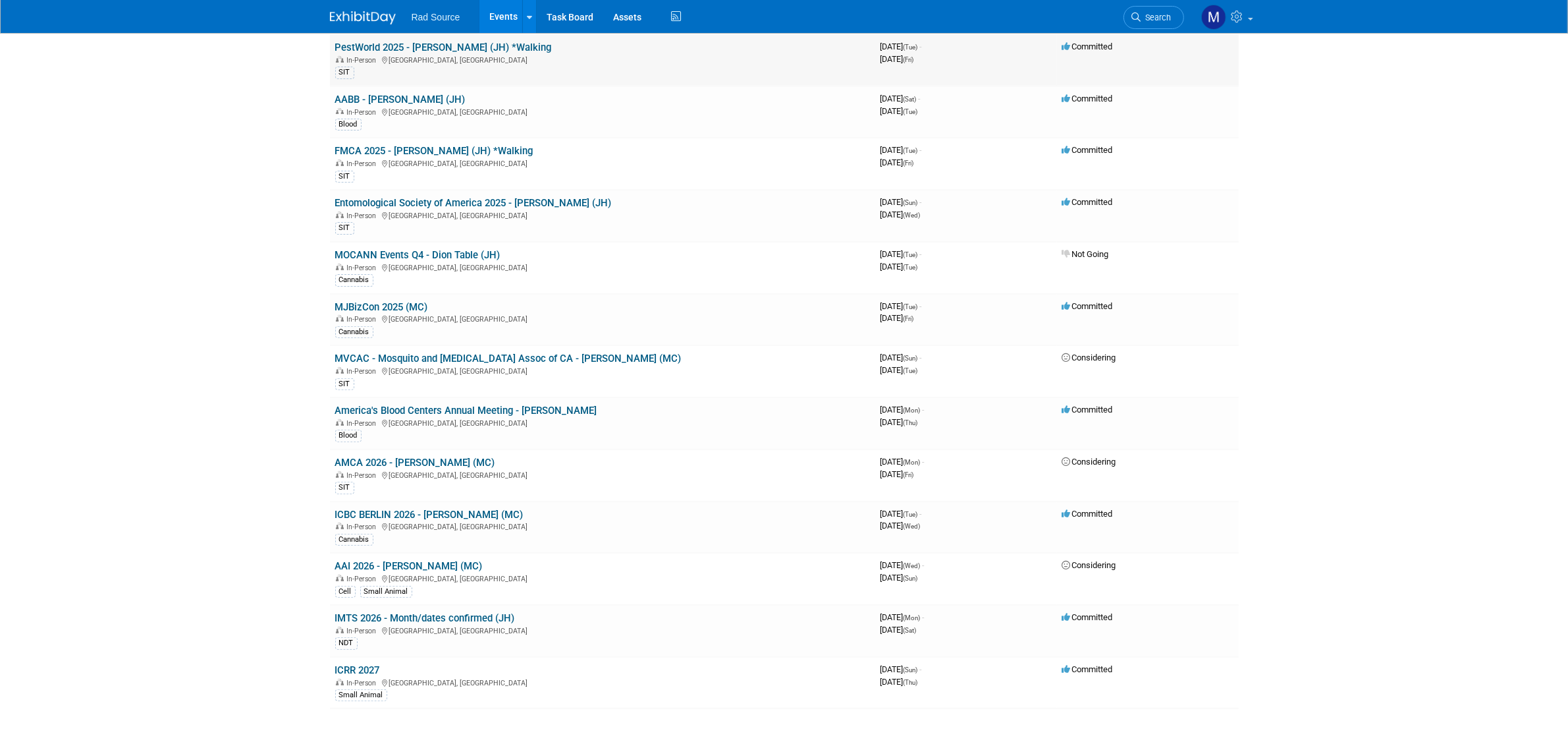
scroll to position [494, 0]
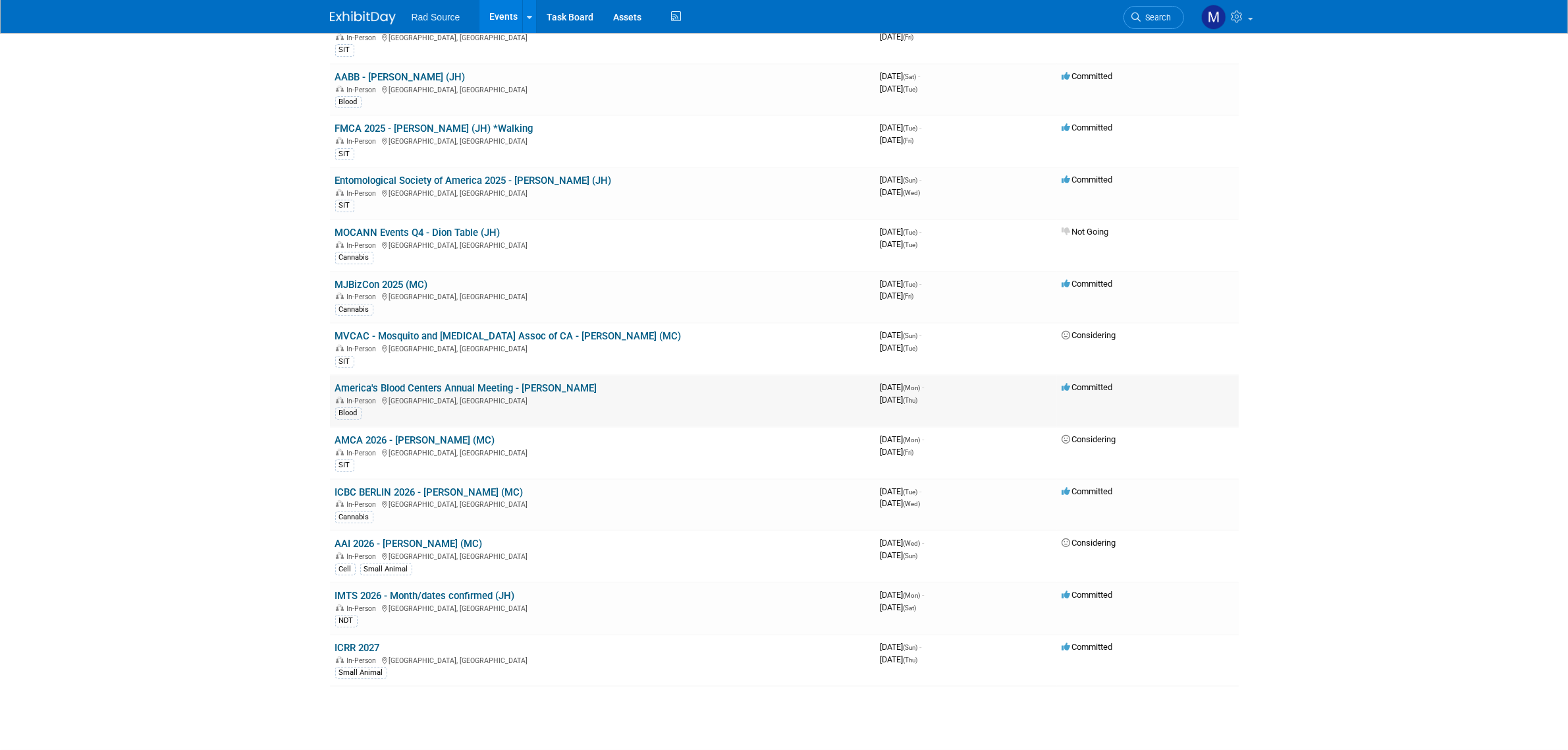
click at [510, 383] on link "America's Blood Centers Annual Meeting - [PERSON_NAME]" at bounding box center [466, 388] width 262 height 12
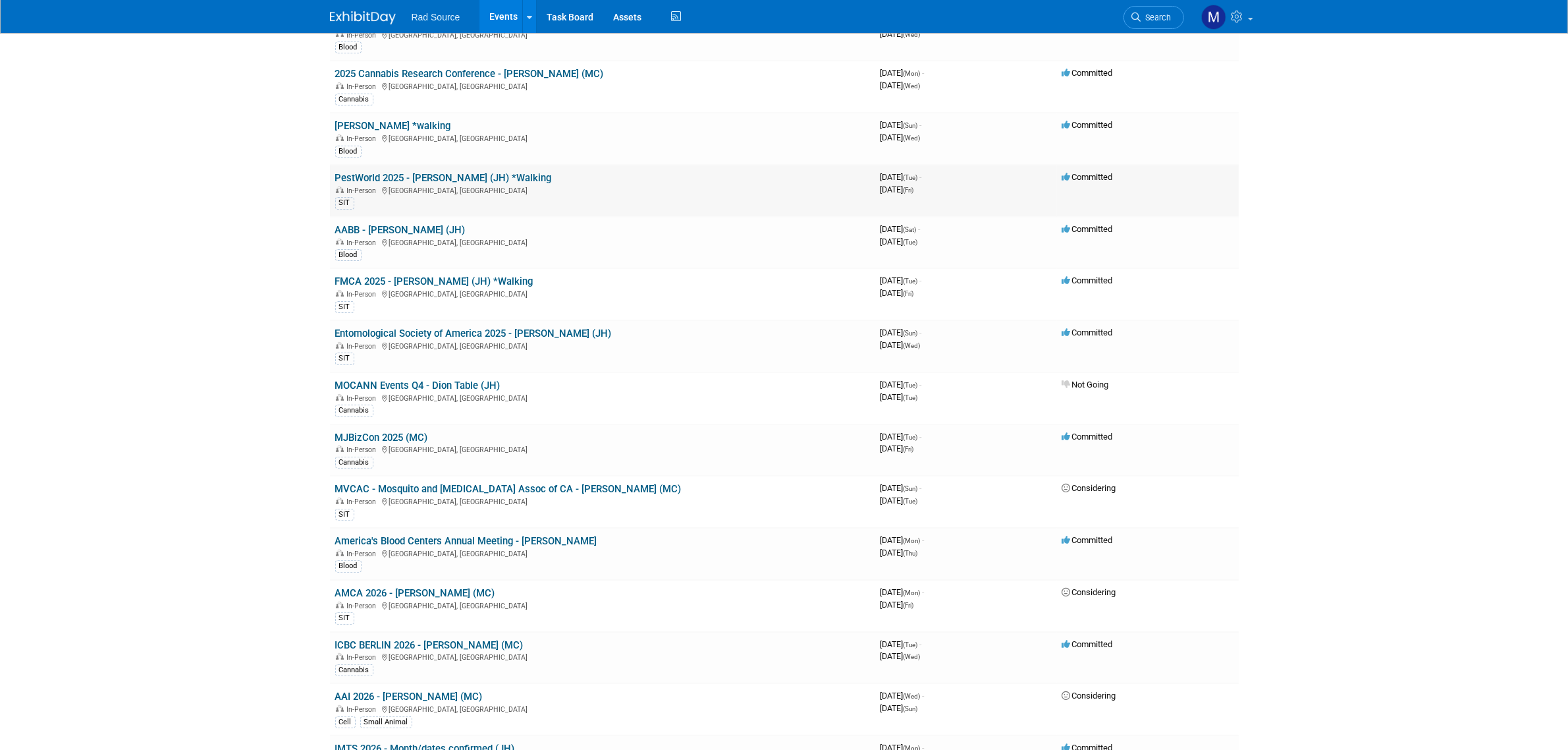
scroll to position [328, 0]
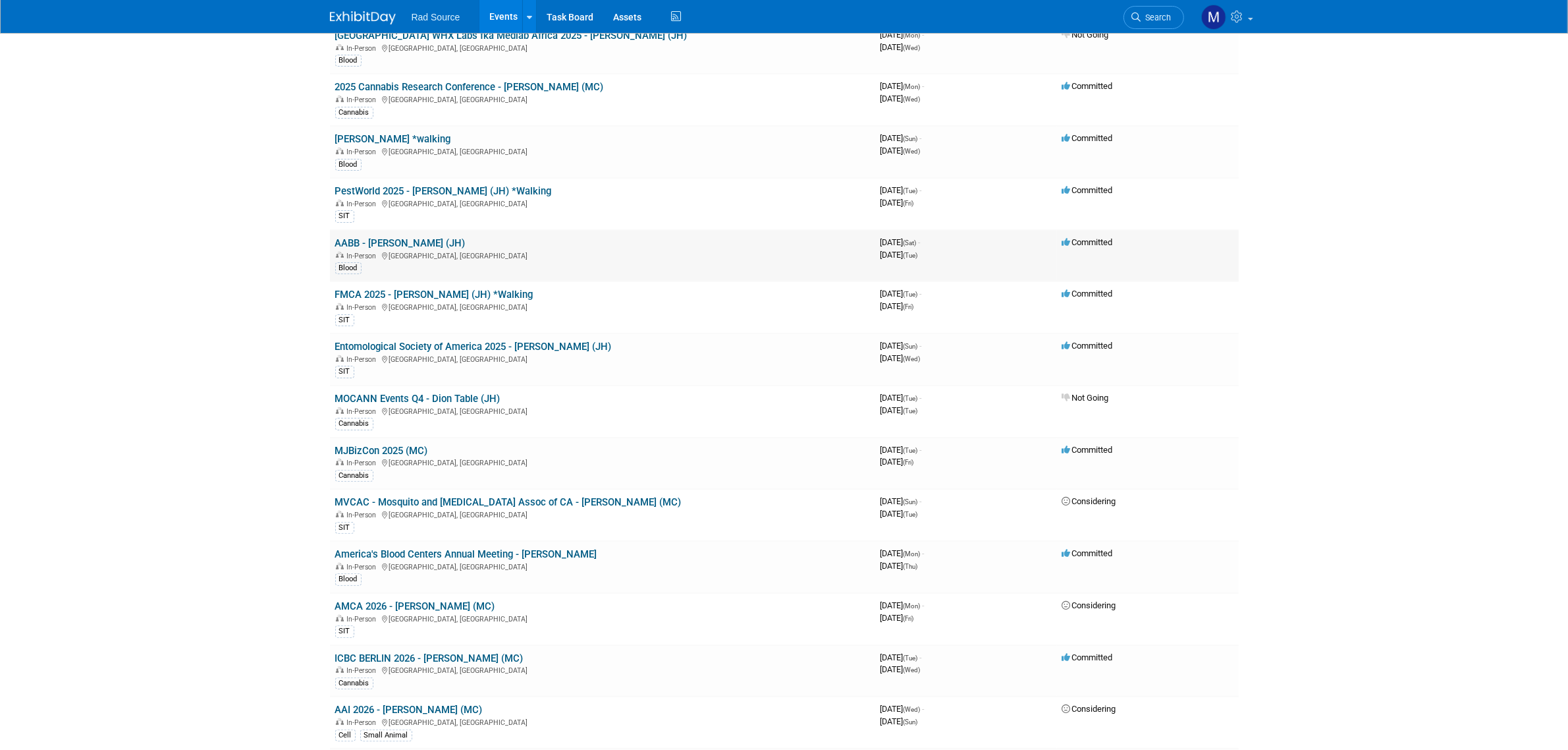
click at [392, 234] on td "AABB - Catherine (JH) In-Person San Diego, CA Blood" at bounding box center [602, 256] width 545 height 52
click at [392, 242] on link "AABB - [PERSON_NAME] (JH)" at bounding box center [400, 243] width 130 height 12
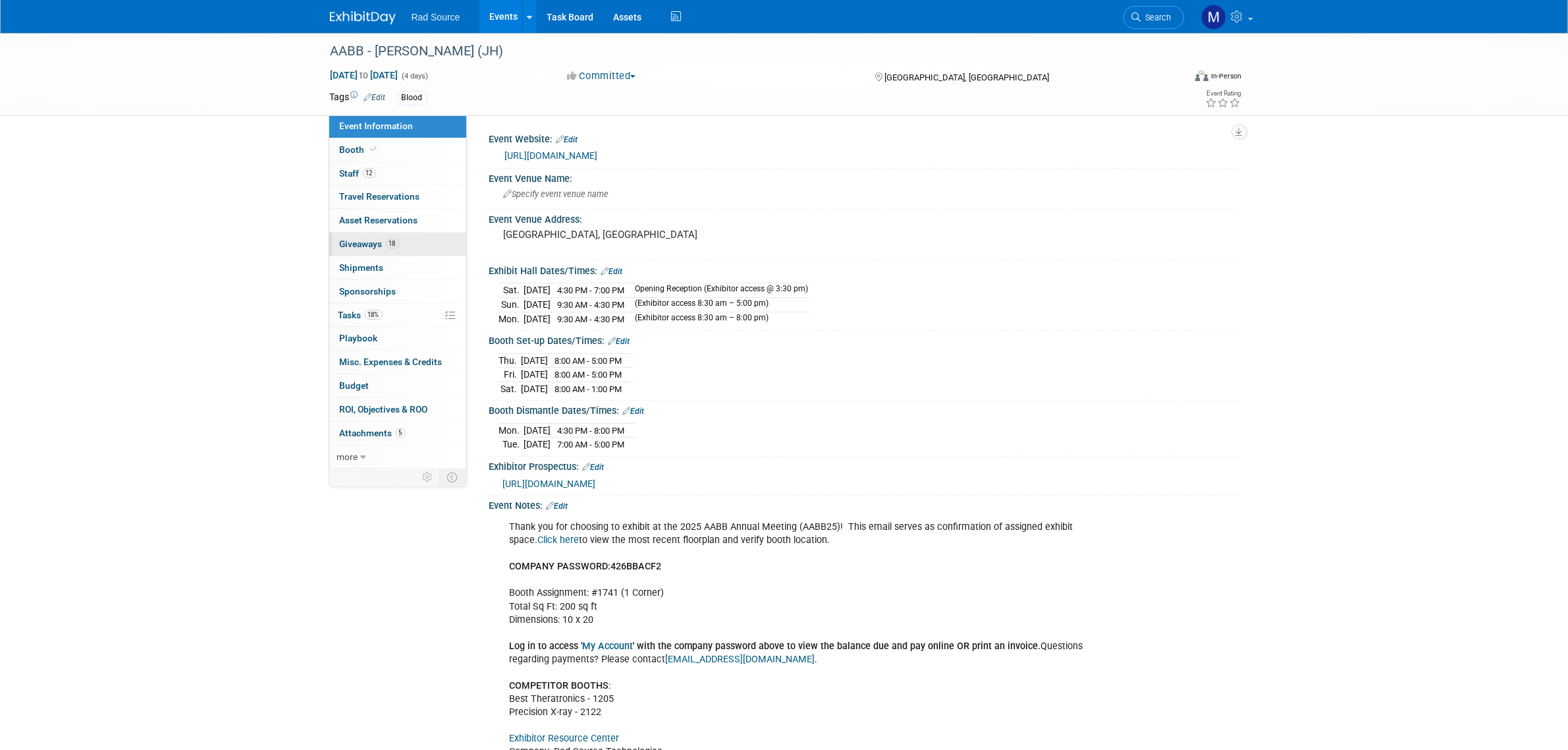
click at [401, 249] on link "18 Giveaways 18" at bounding box center [397, 244] width 137 height 23
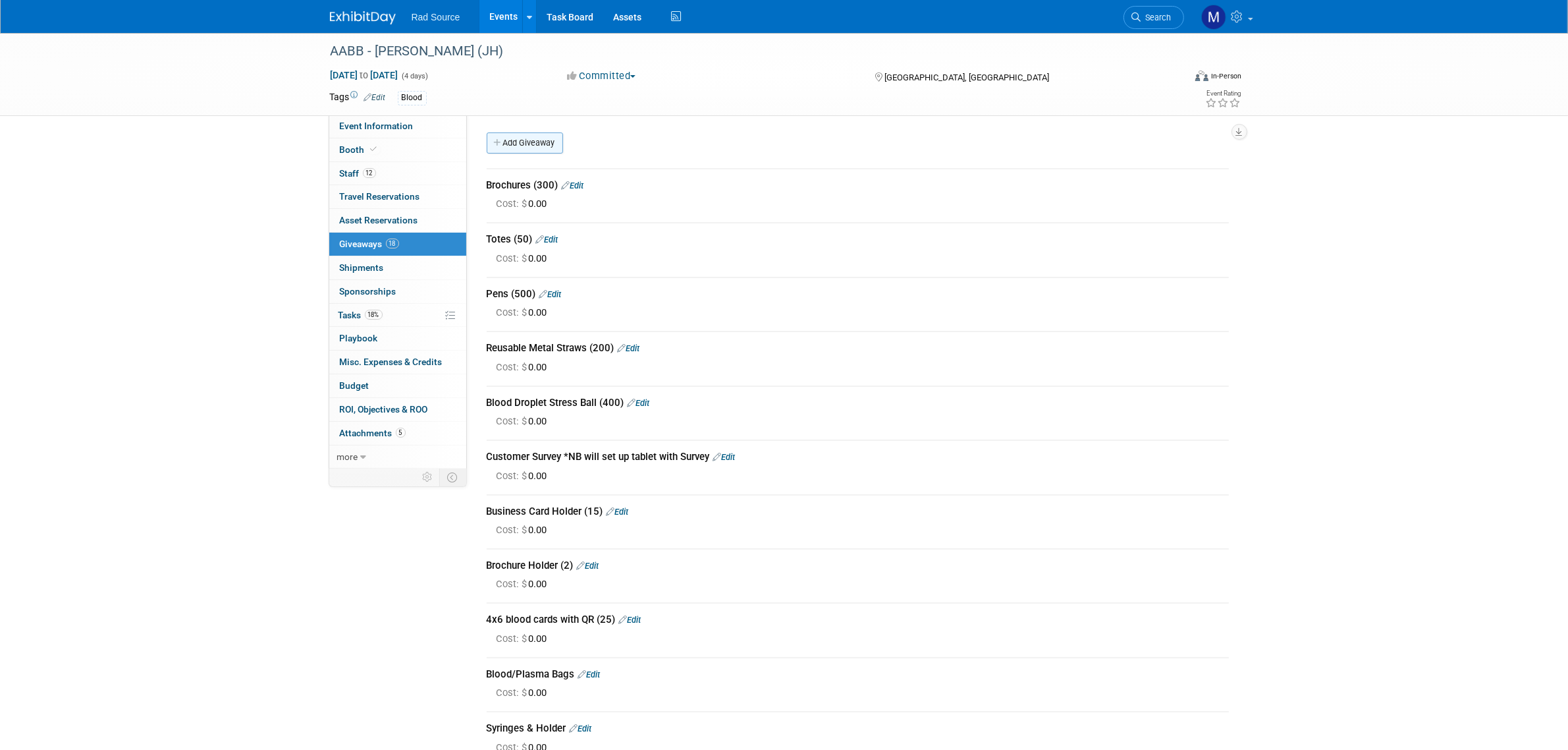
click at [502, 137] on link "Add Giveaway" at bounding box center [525, 143] width 77 height 21
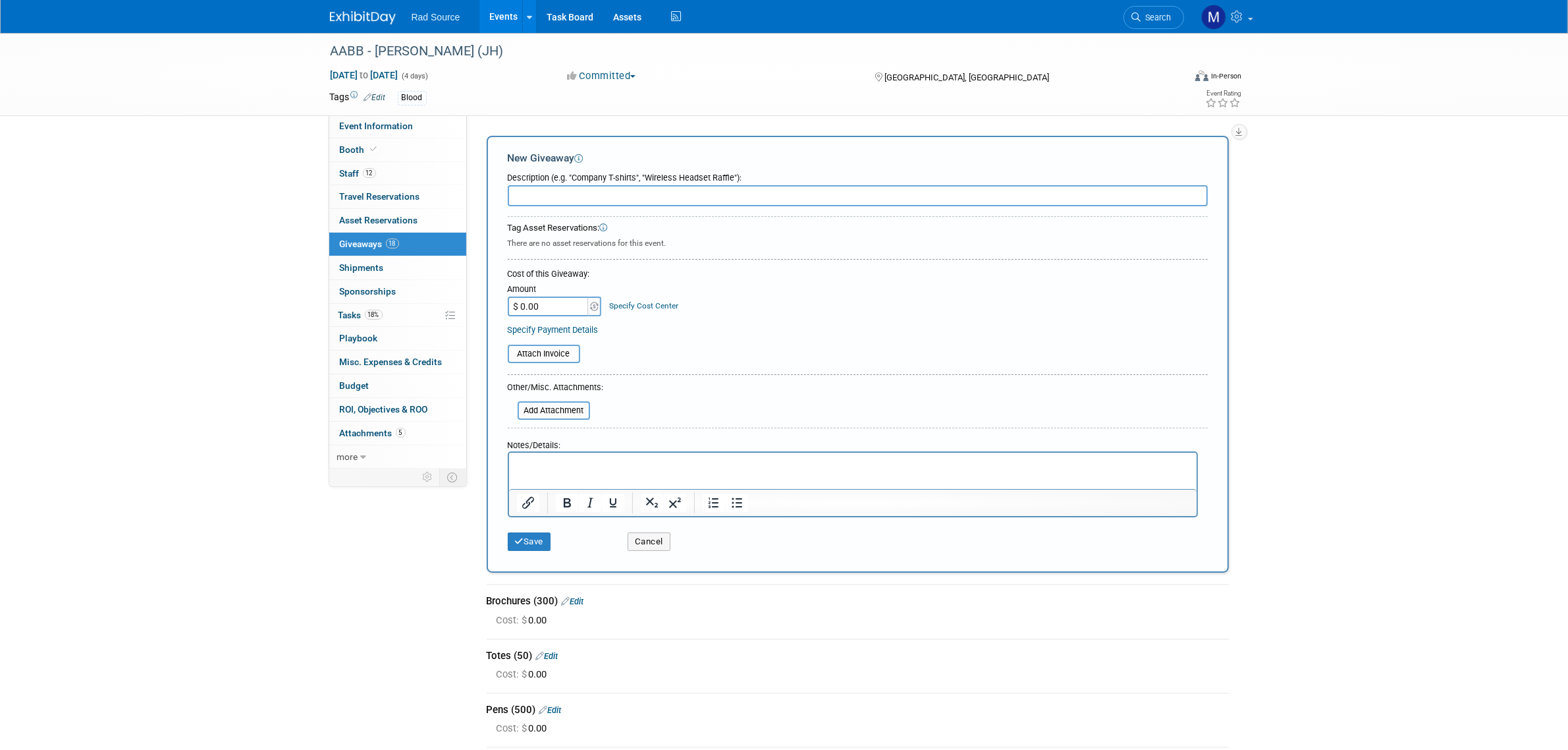
click at [577, 200] on input "text" at bounding box center [857, 196] width 700 height 21
type input "10 boxes of Accutags"
click at [576, 467] on p "Rich Text Area. Press ALT-0 for help." at bounding box center [852, 464] width 672 height 13
click at [537, 533] on button "Save" at bounding box center [529, 542] width 44 height 18
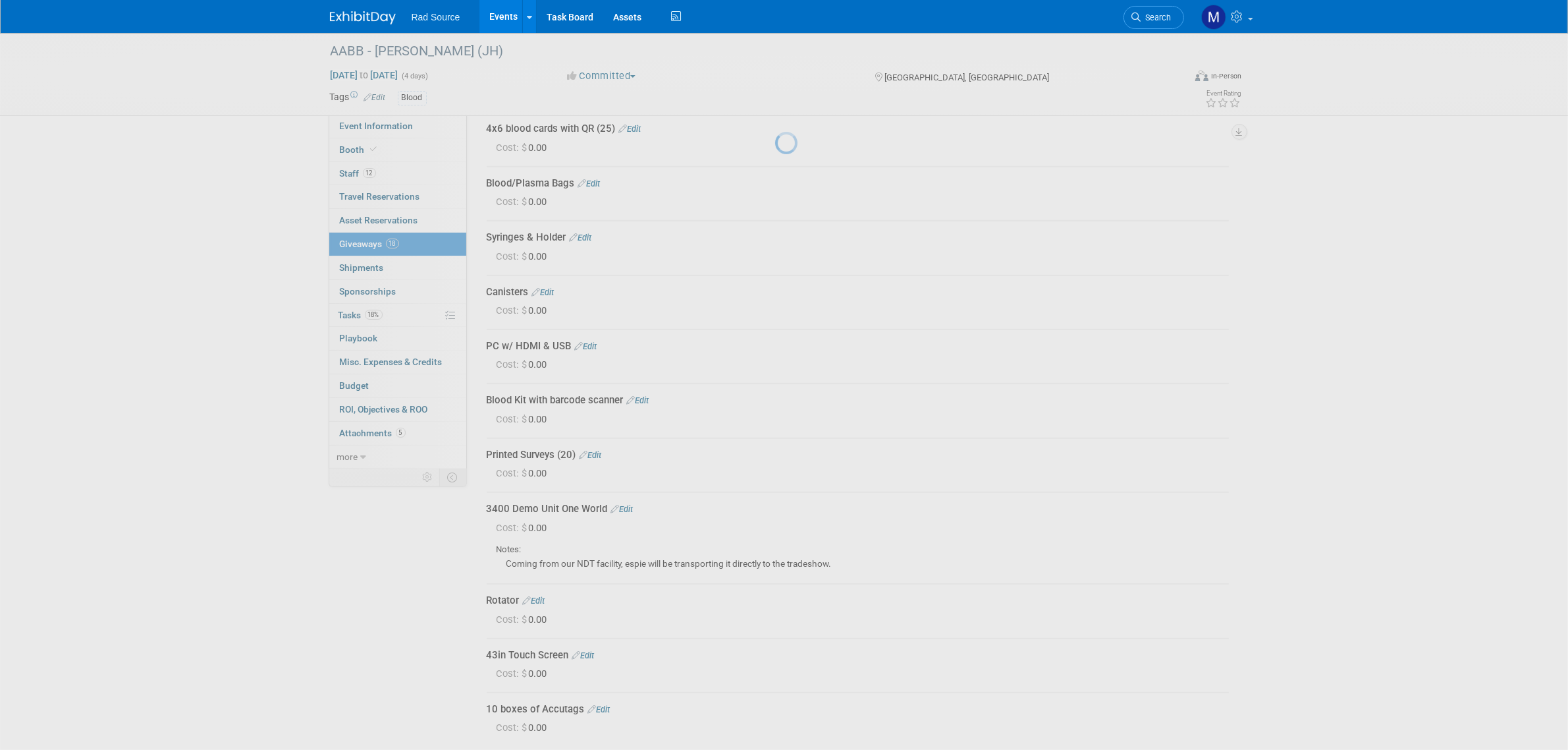
scroll to position [621, 0]
